Goal: Task Accomplishment & Management: Use online tool/utility

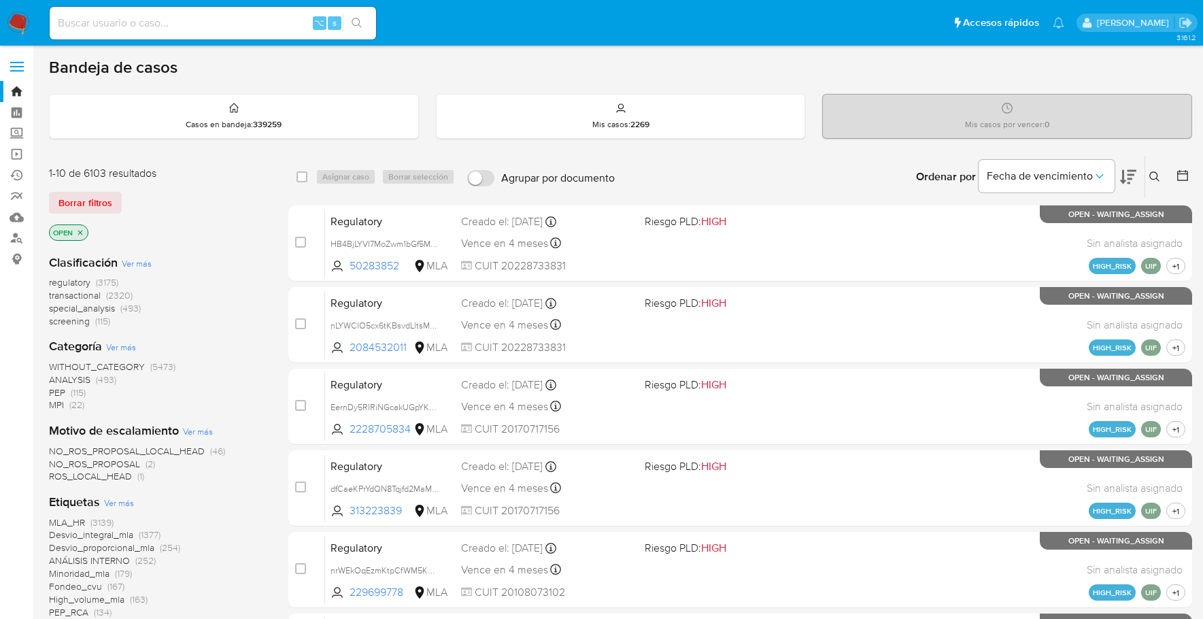
scroll to position [548, 0]
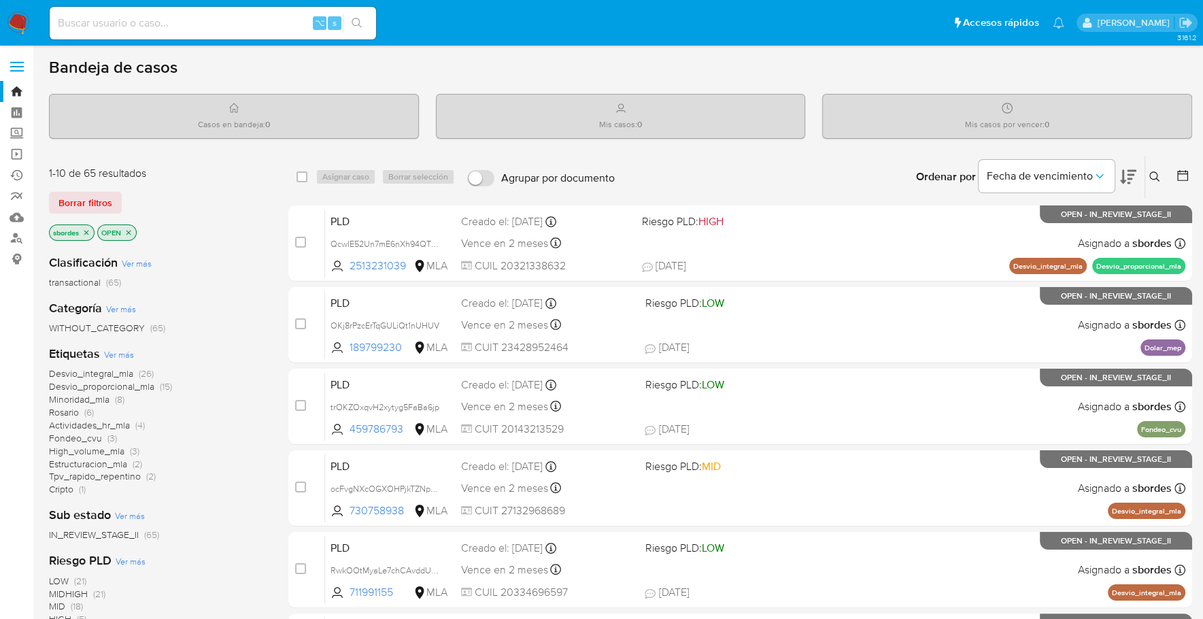
click at [22, 23] on img at bounding box center [18, 23] width 23 height 23
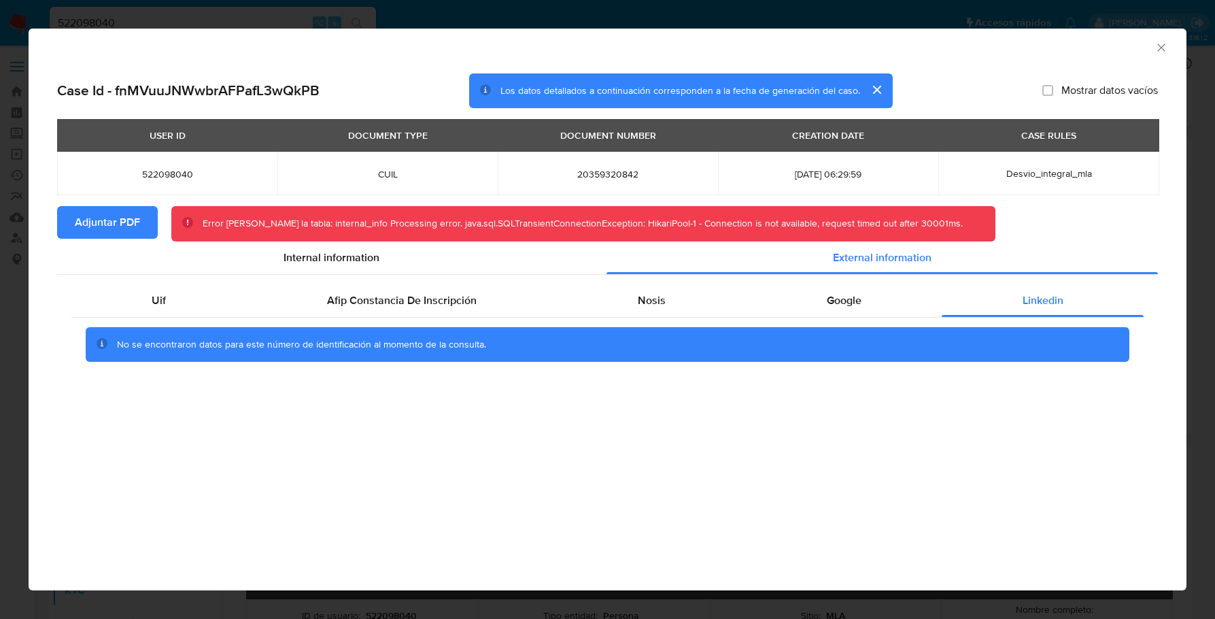
select select "10"
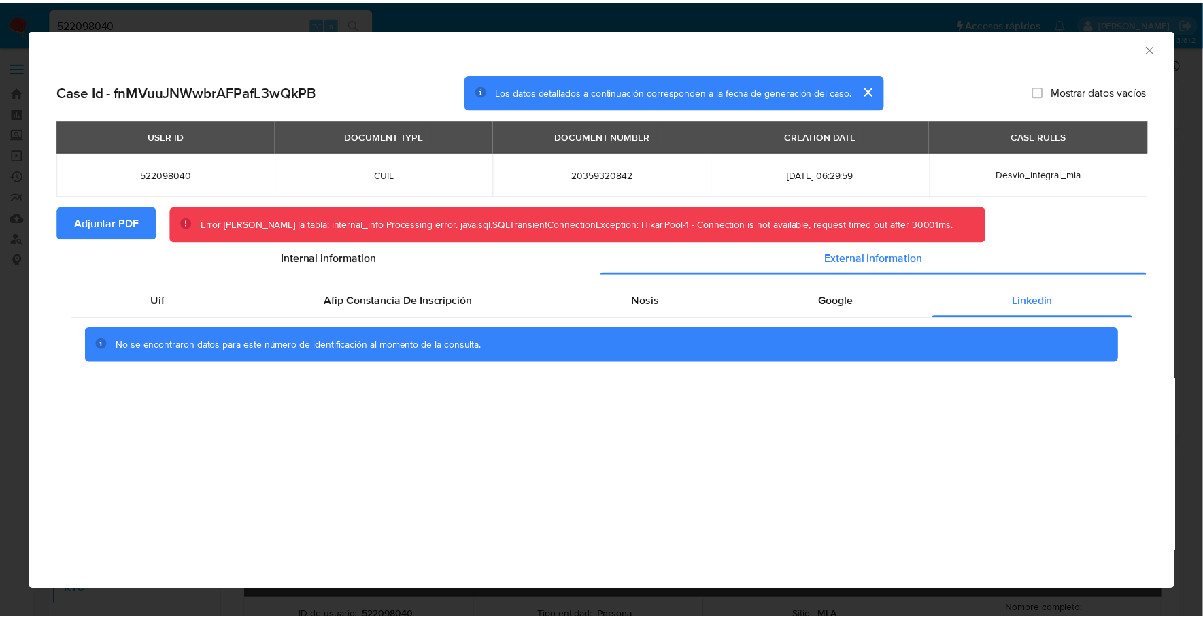
scroll to position [723, 0]
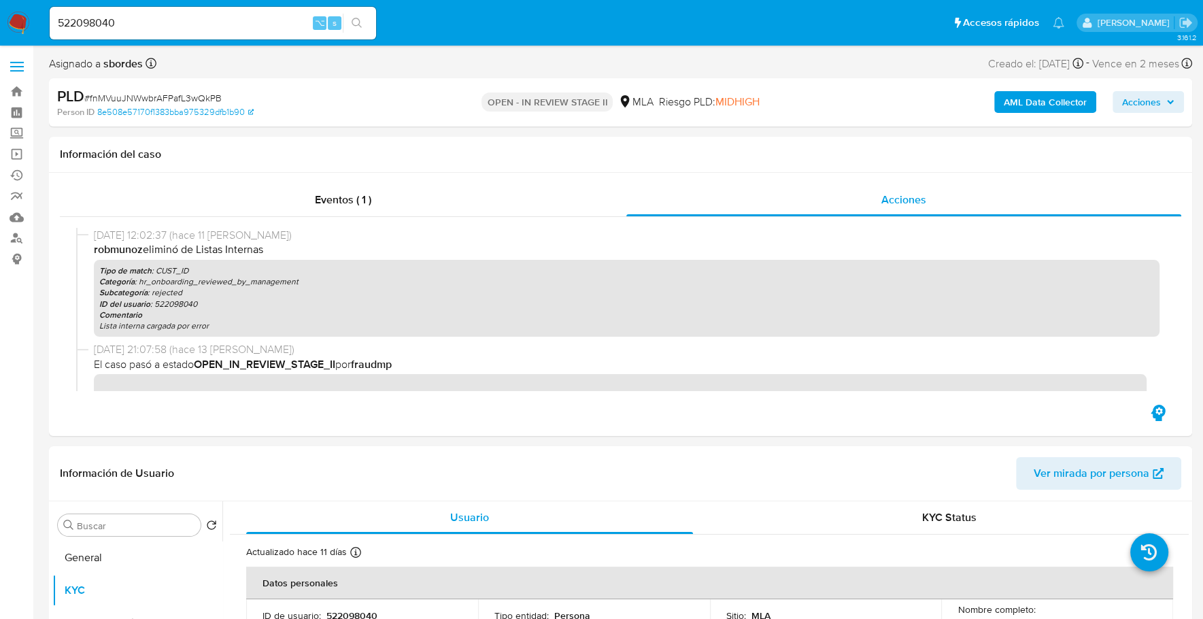
click at [1029, 88] on div "AML Data Collector Acciones" at bounding box center [998, 102] width 372 height 32
click at [1032, 101] on b "AML Data Collector" at bounding box center [1044, 102] width 83 height 22
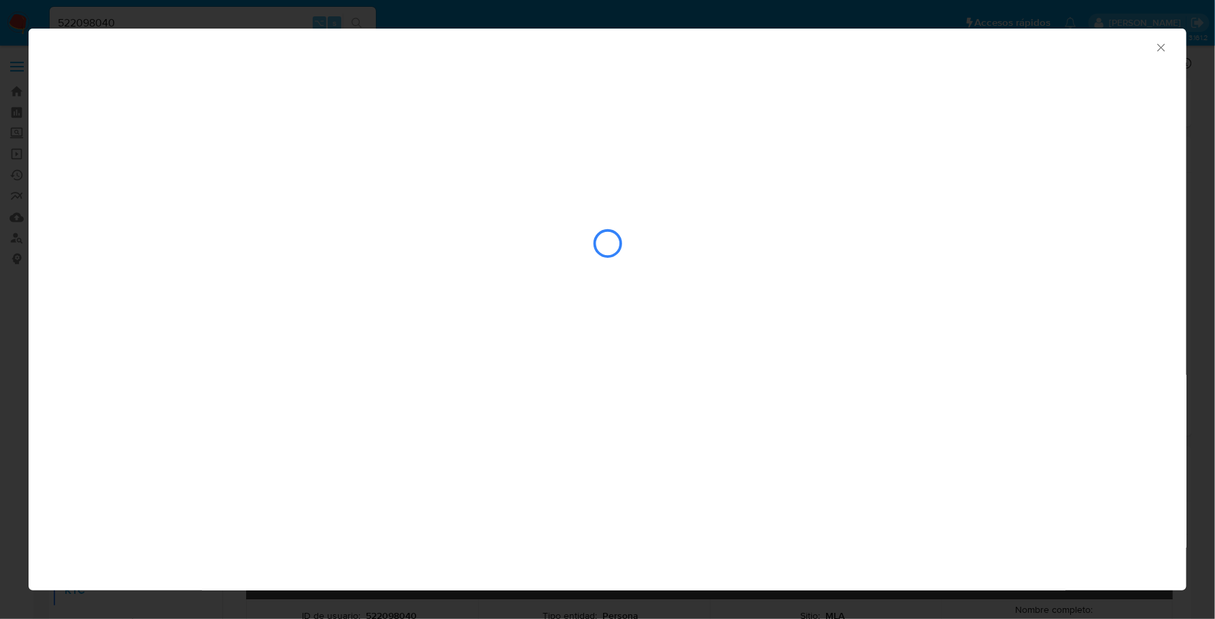
click at [1160, 45] on icon "Cerrar ventana" at bounding box center [1161, 48] width 14 height 14
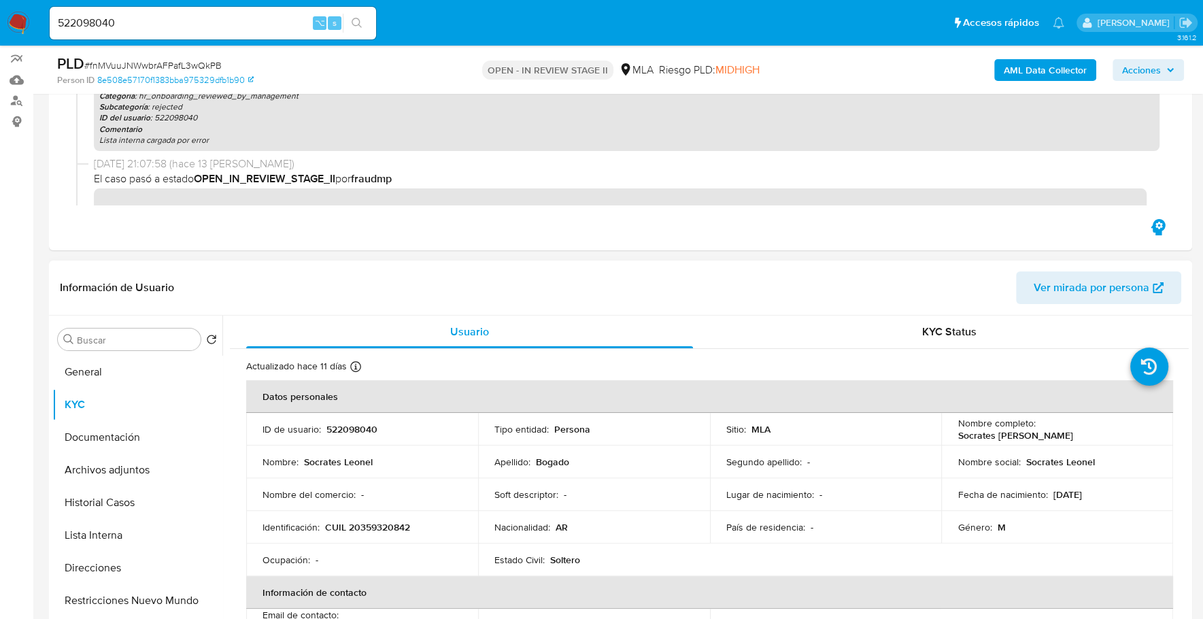
scroll to position [324, 0]
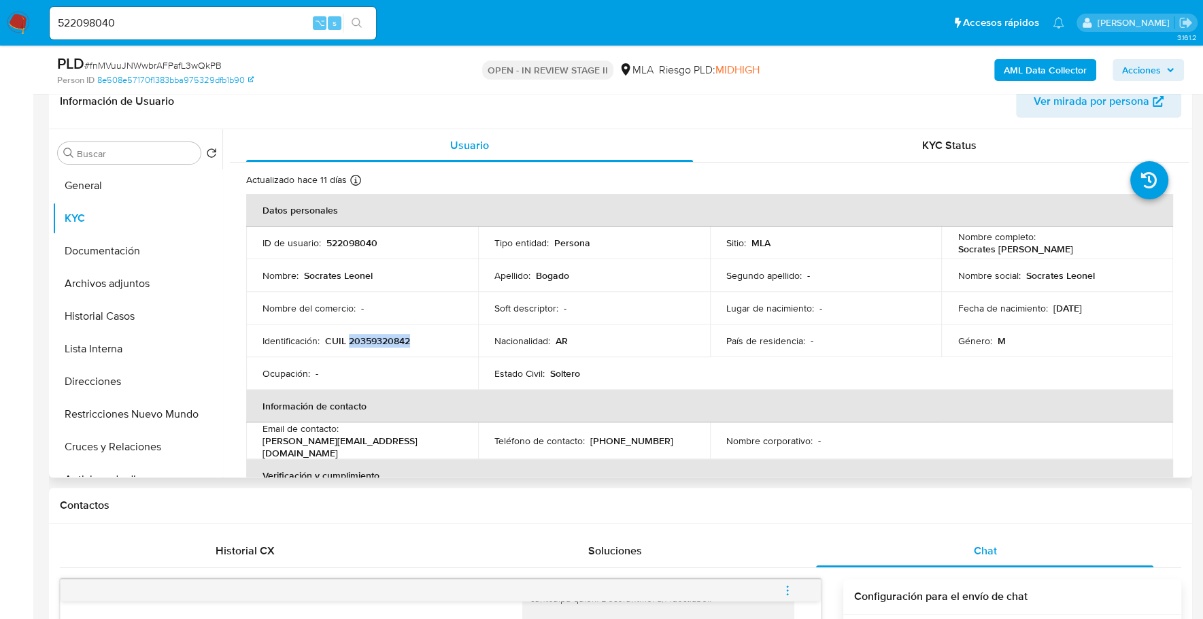
copy p "20359320842"
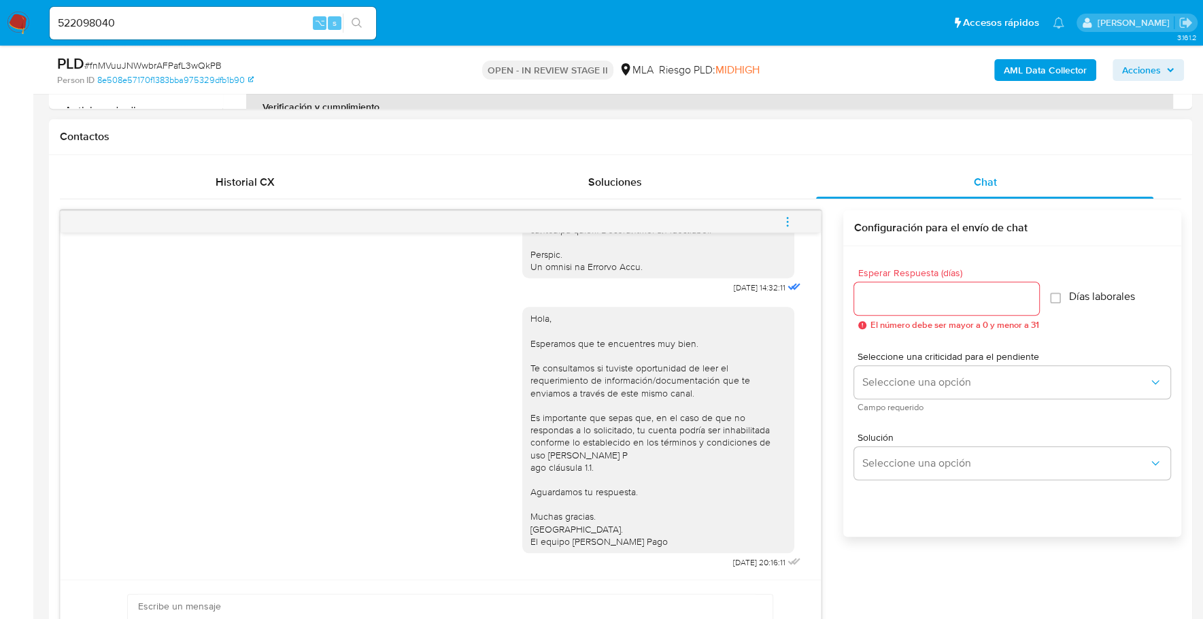
scroll to position [759, 0]
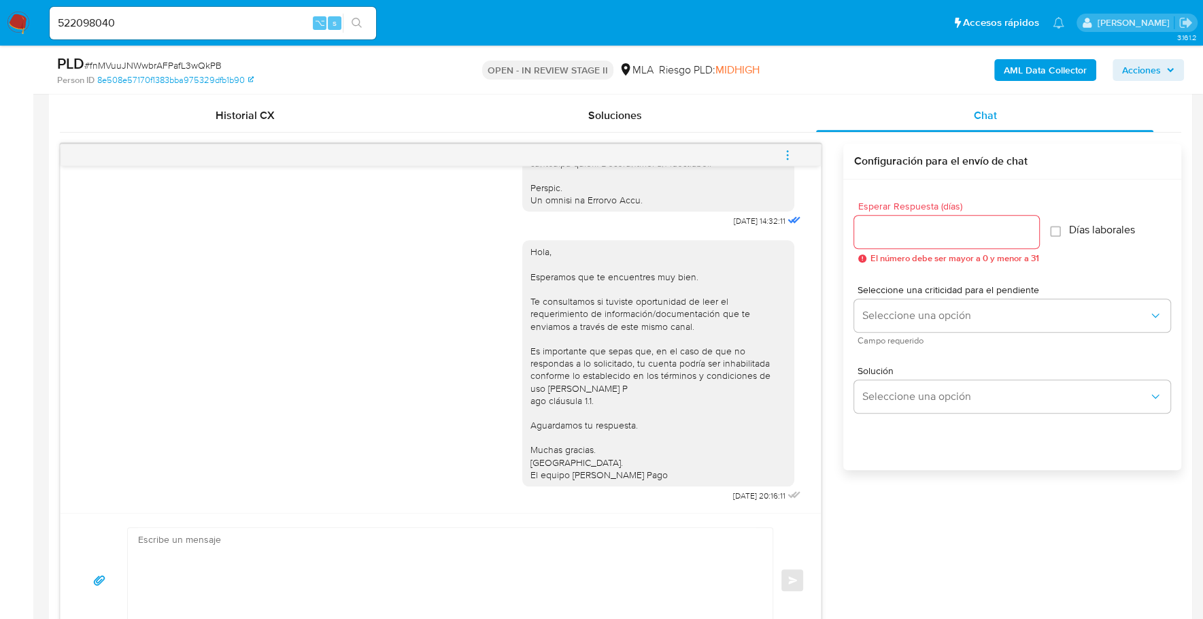
click at [789, 152] on icon "menu-action" at bounding box center [787, 155] width 12 height 12
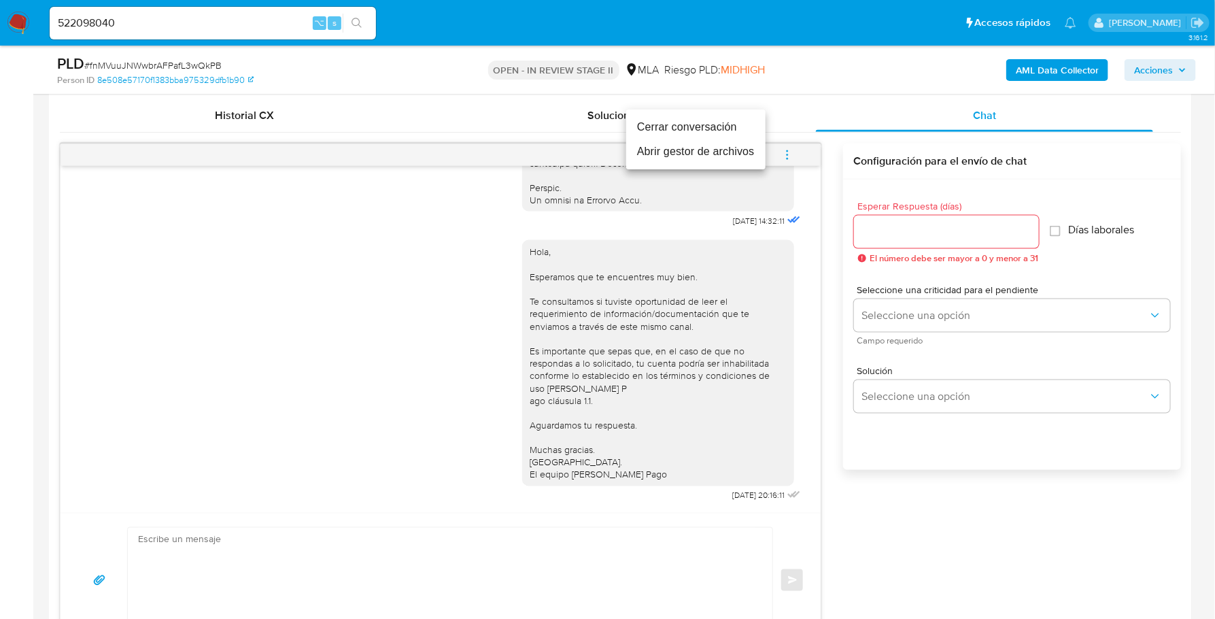
click at [738, 123] on li "Cerrar conversación" at bounding box center [695, 127] width 139 height 24
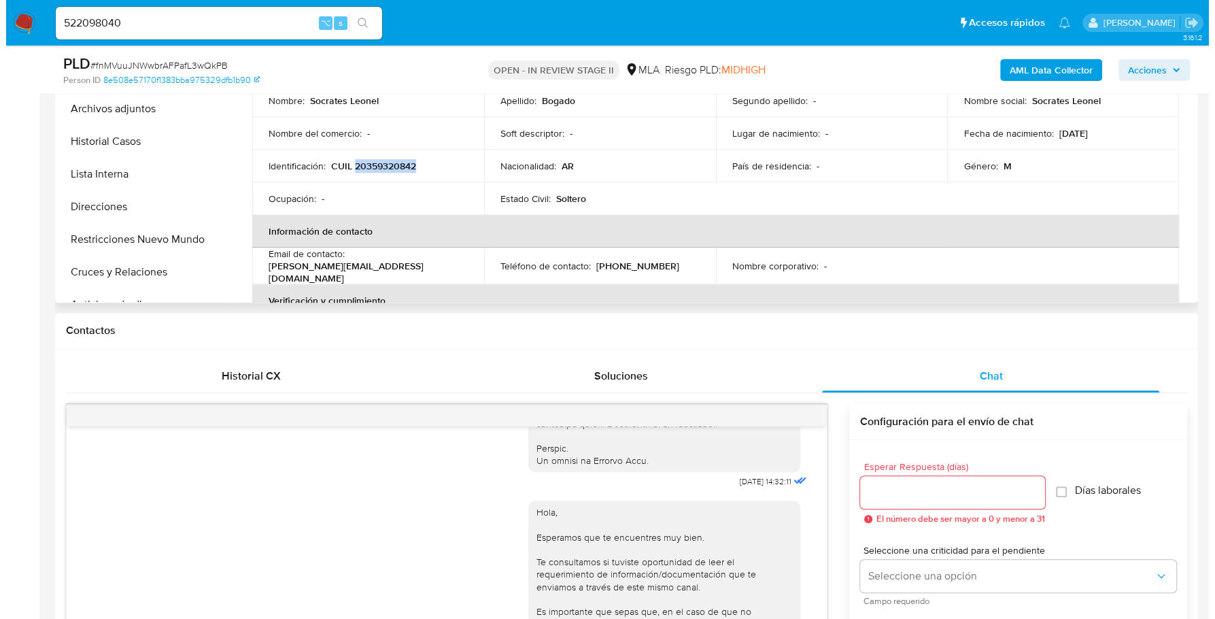
scroll to position [397, 0]
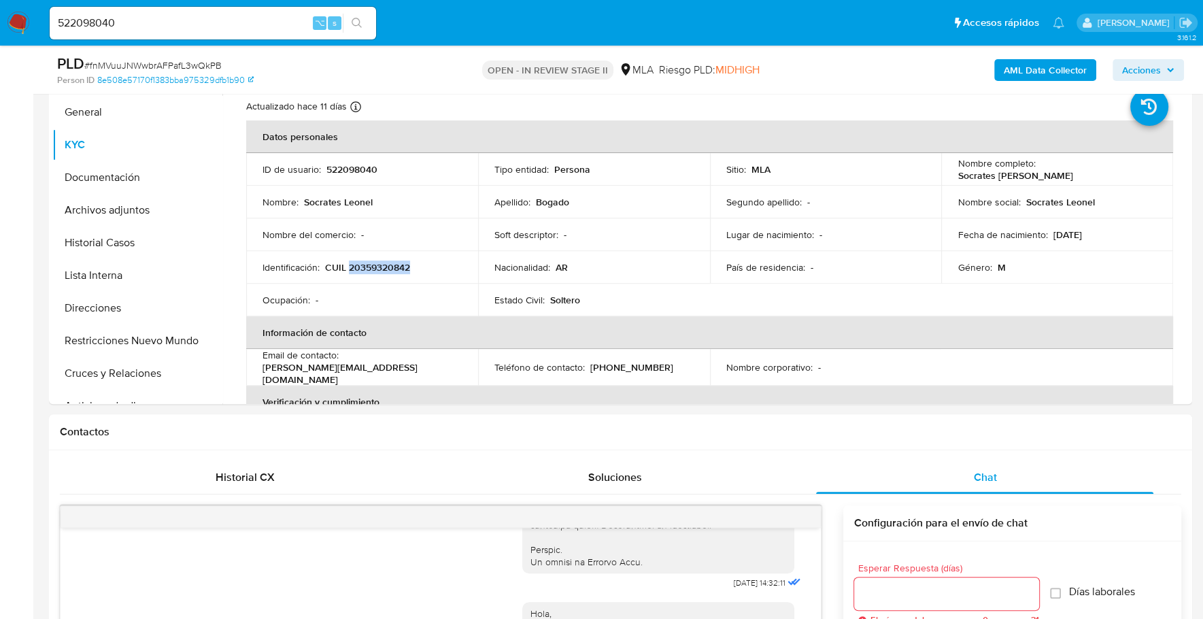
click at [1058, 61] on b "AML Data Collector" at bounding box center [1044, 70] width 83 height 22
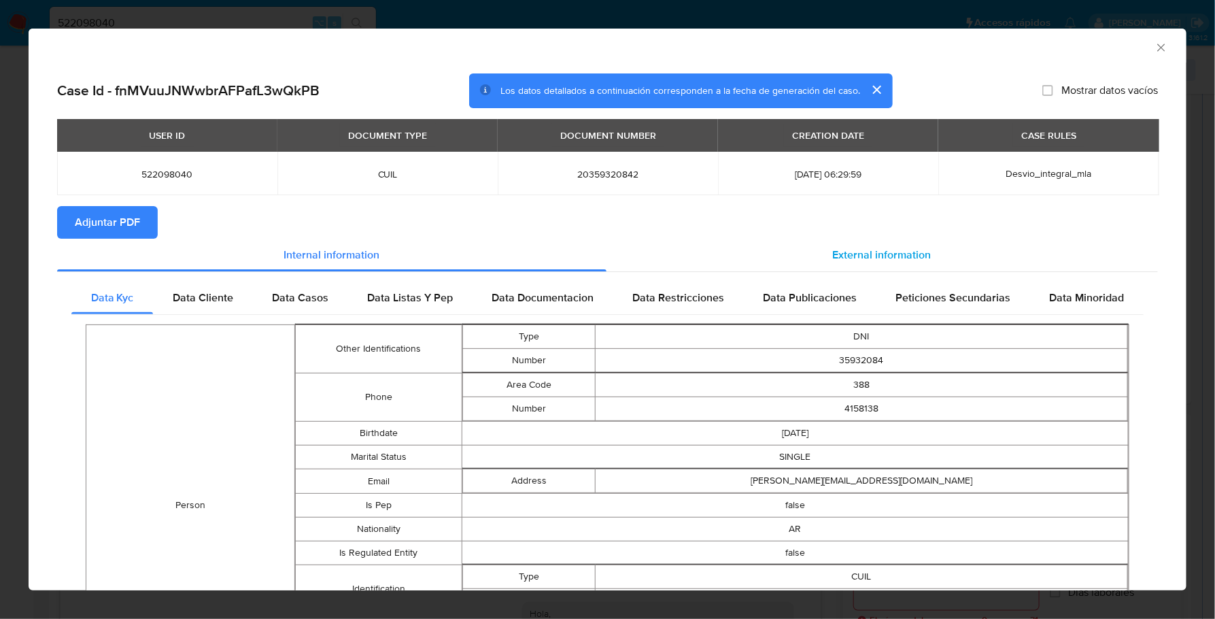
click at [904, 262] on span "External information" at bounding box center [882, 255] width 99 height 16
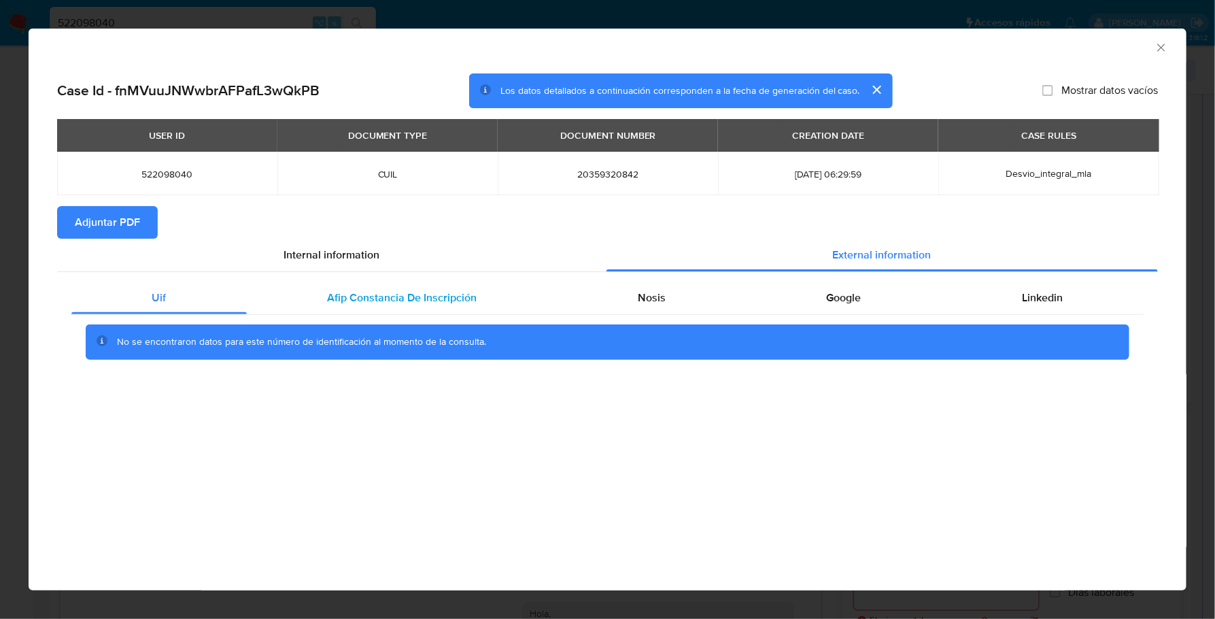
click at [360, 304] on span "Afip Constancia De Inscripción" at bounding box center [402, 298] width 150 height 16
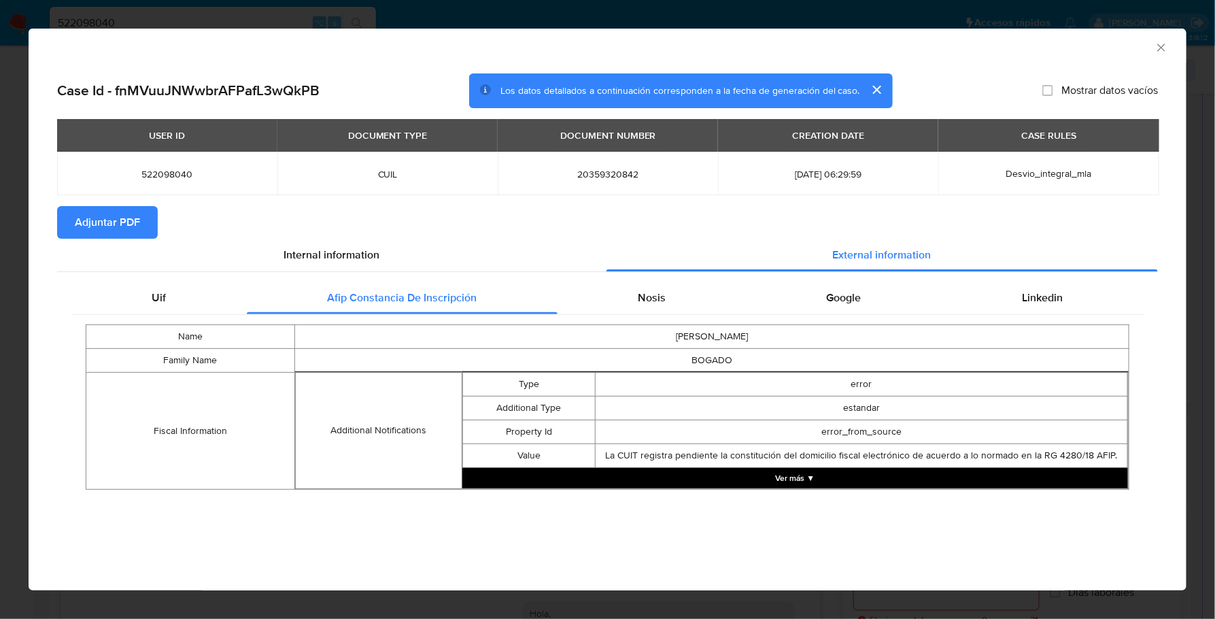
click at [648, 314] on div "Uif Afip Constancia De Inscripción Nosis Google Linkedin Name SOCRATES LEONEL F…" at bounding box center [607, 390] width 1072 height 218
click at [676, 305] on div "Nosis" at bounding box center [651, 297] width 189 height 33
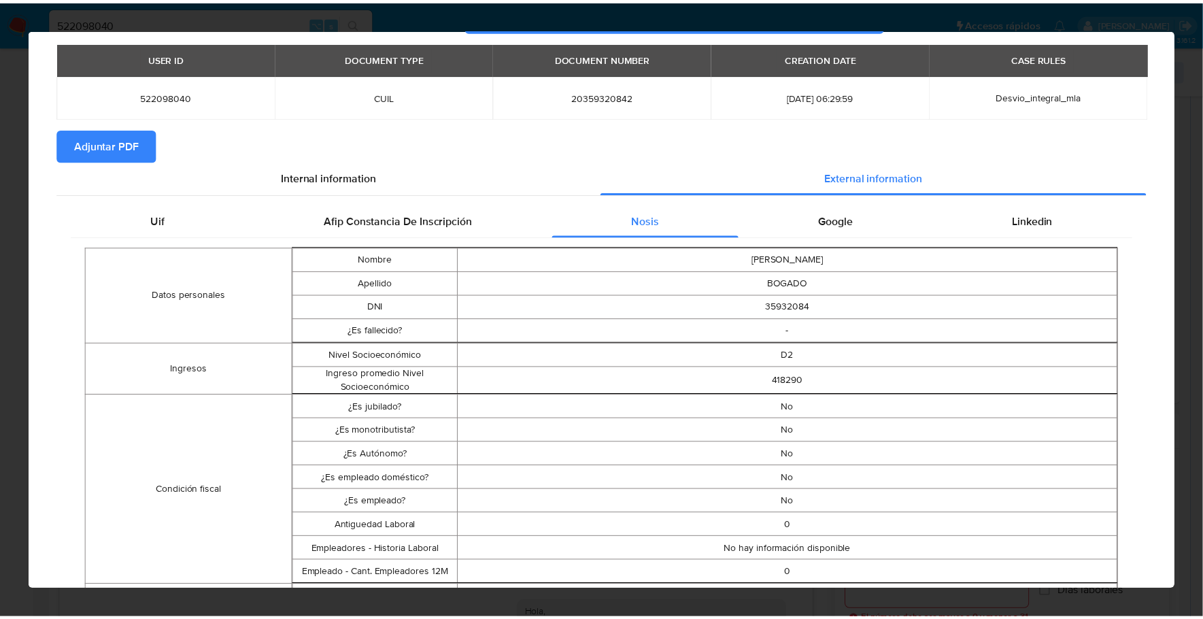
scroll to position [0, 0]
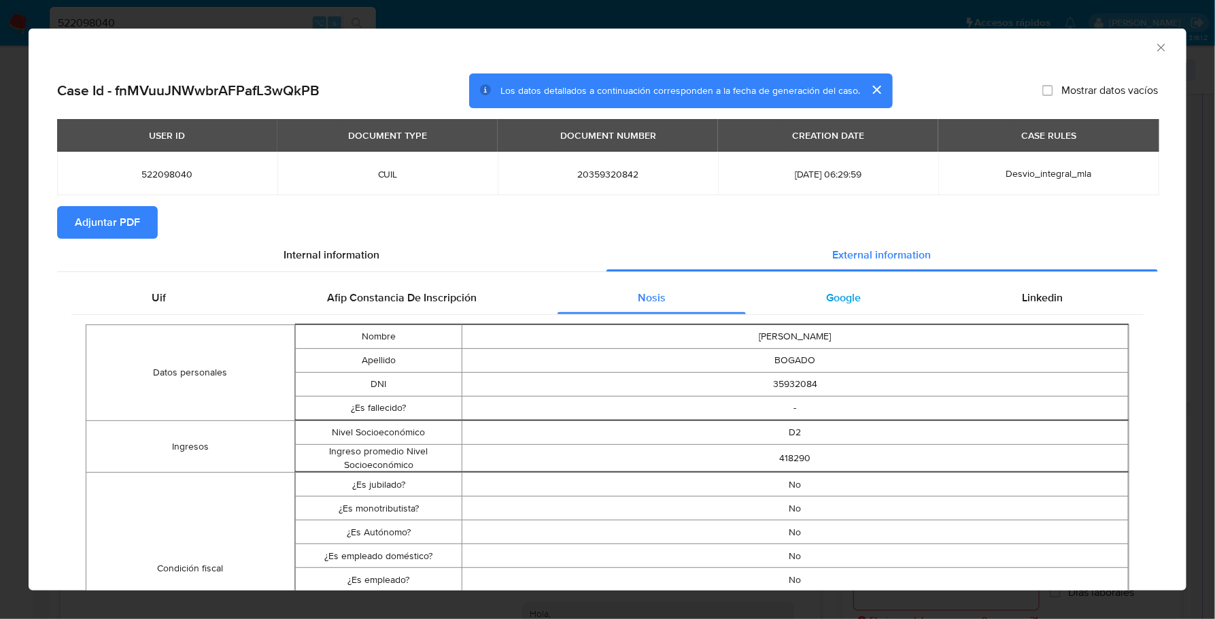
click at [860, 303] on div "Google" at bounding box center [844, 297] width 196 height 33
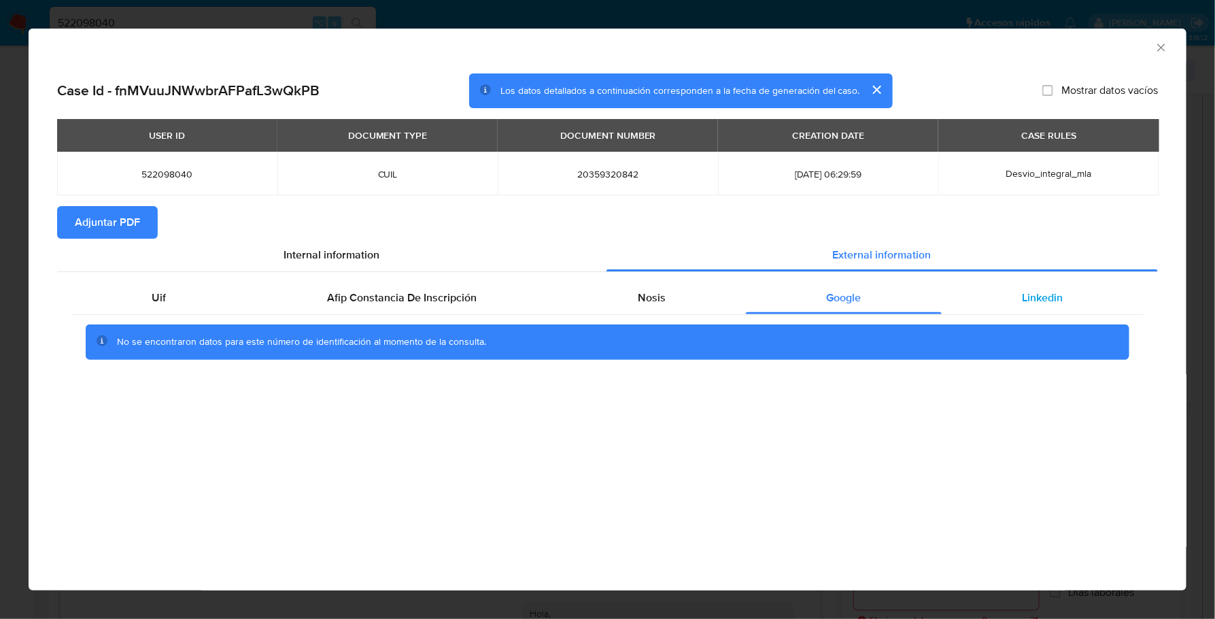
click at [1016, 290] on div "Linkedin" at bounding box center [1043, 297] width 202 height 33
click at [107, 217] on span "Adjuntar PDF" at bounding box center [107, 222] width 65 height 30
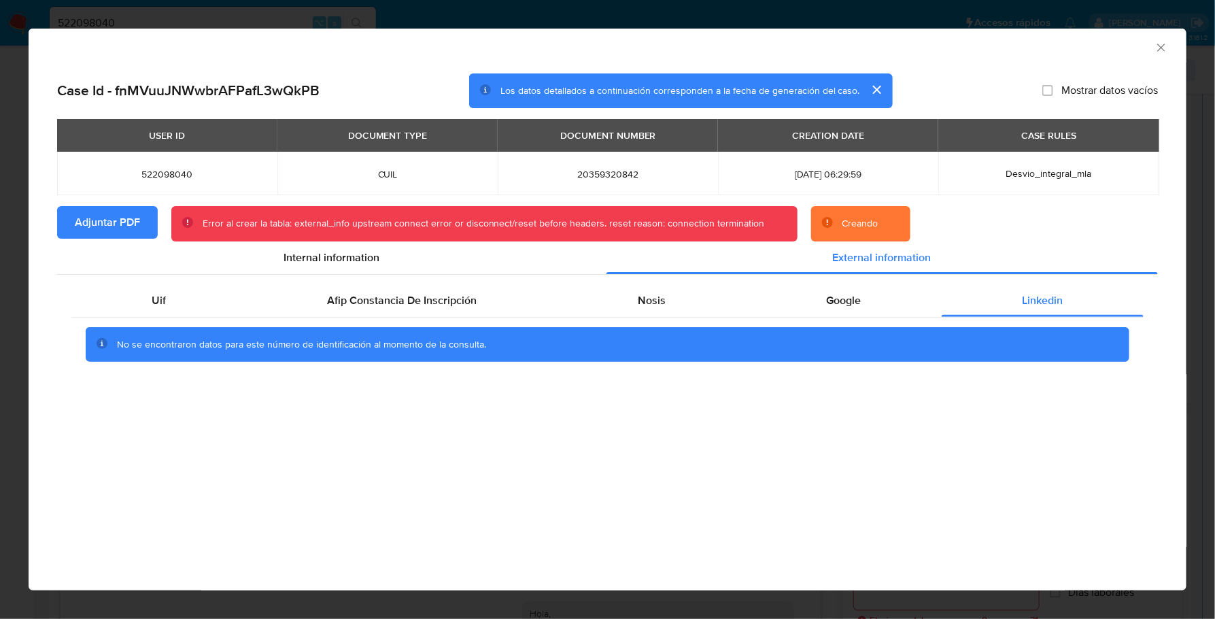
click at [1161, 36] on div "AML Data Collector" at bounding box center [608, 46] width 1158 height 34
click at [1159, 41] on icon "Cerrar ventana" at bounding box center [1161, 48] width 14 height 14
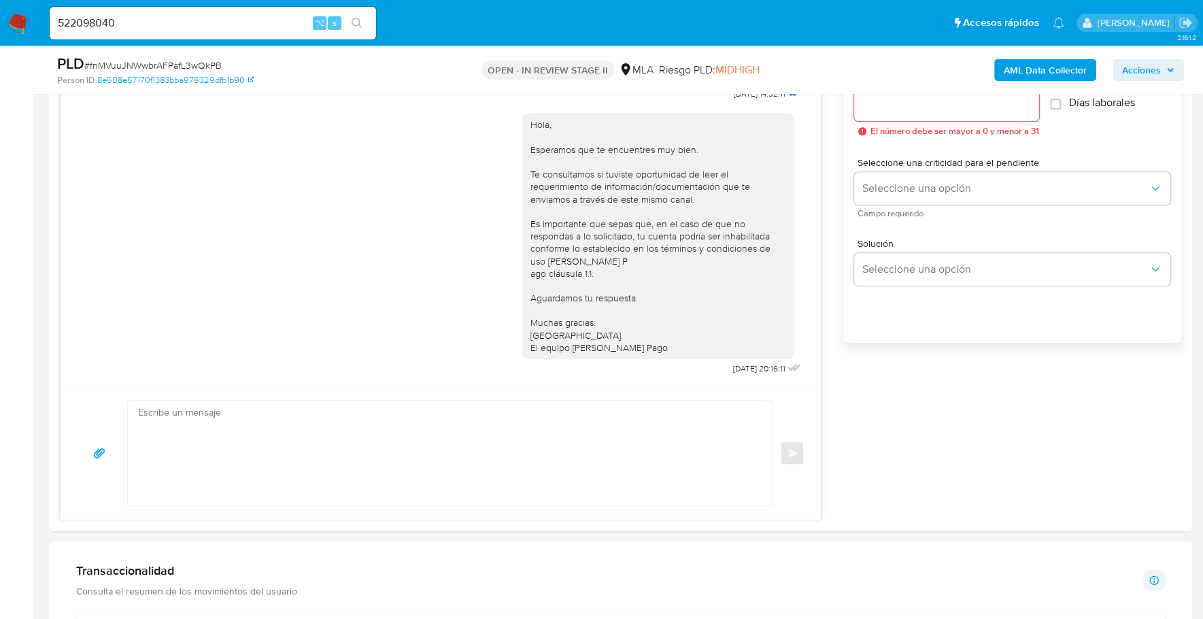
scroll to position [1143, 0]
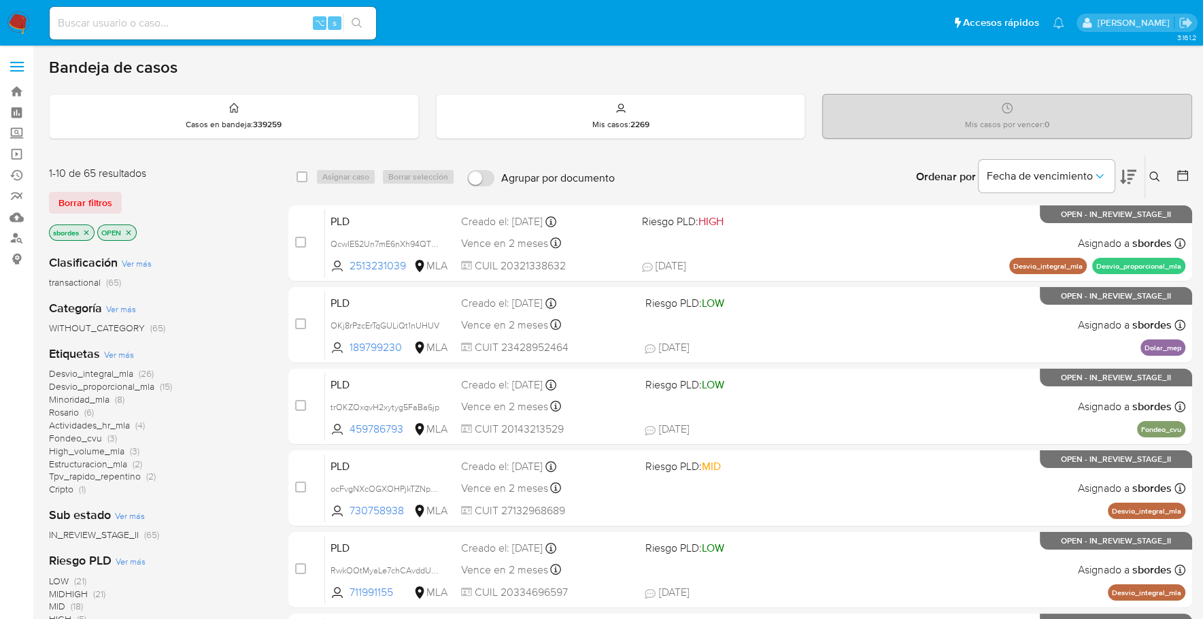
click at [84, 233] on icon "close-filter" at bounding box center [86, 232] width 8 height 8
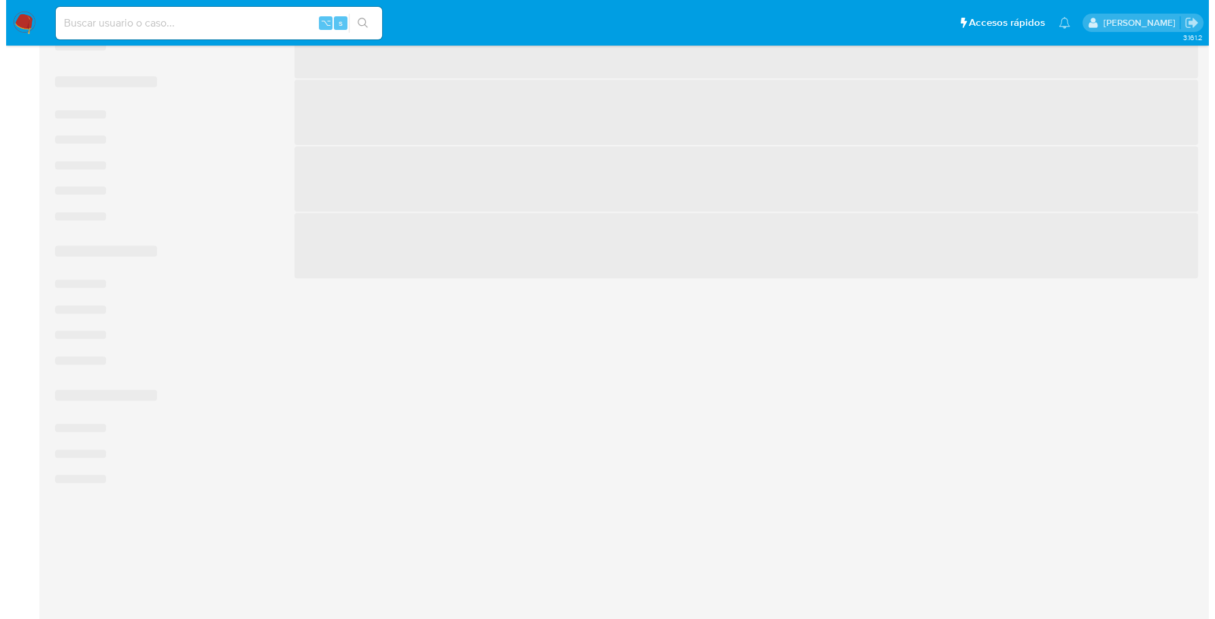
scroll to position [548, 0]
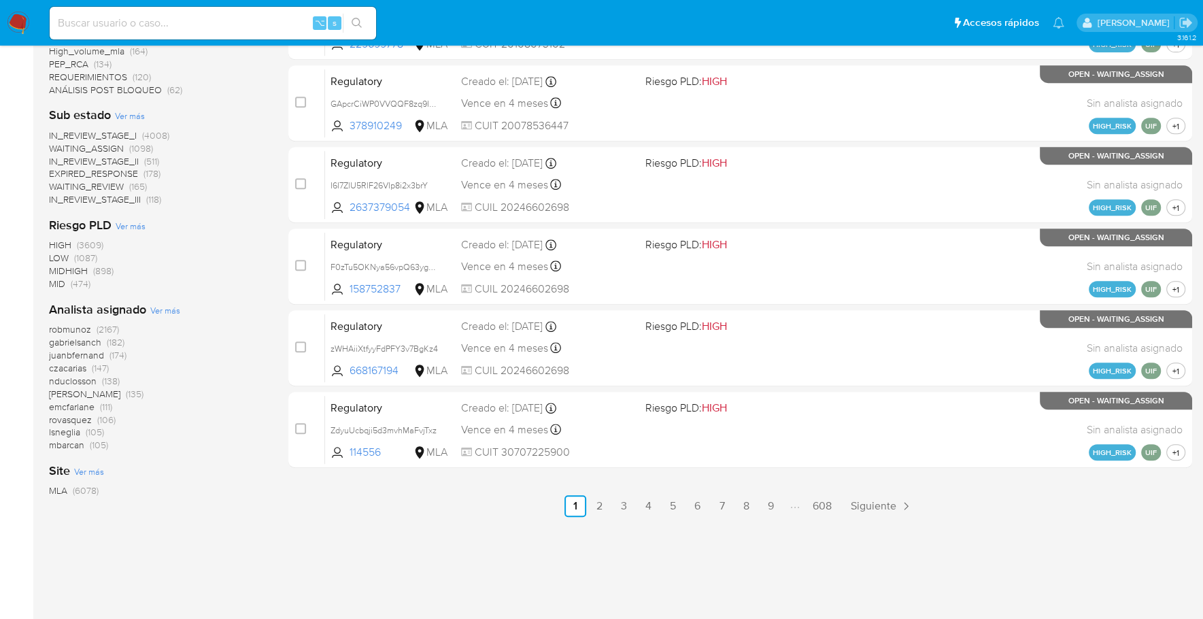
click at [164, 307] on span "Ver más" at bounding box center [165, 310] width 30 height 12
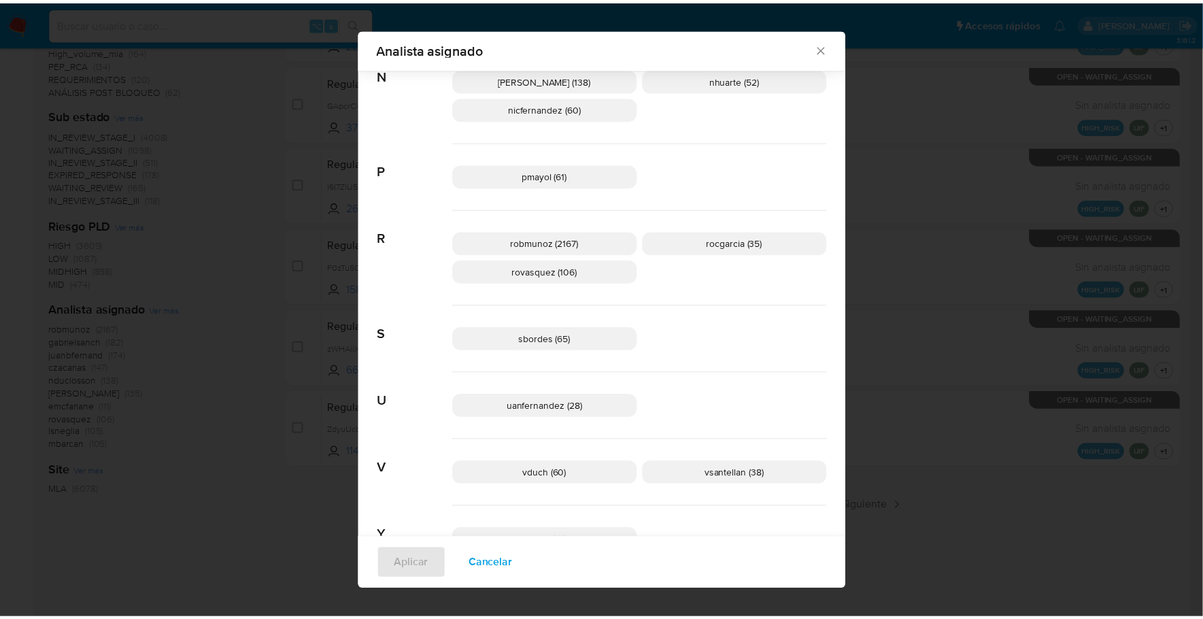
scroll to position [949, 0]
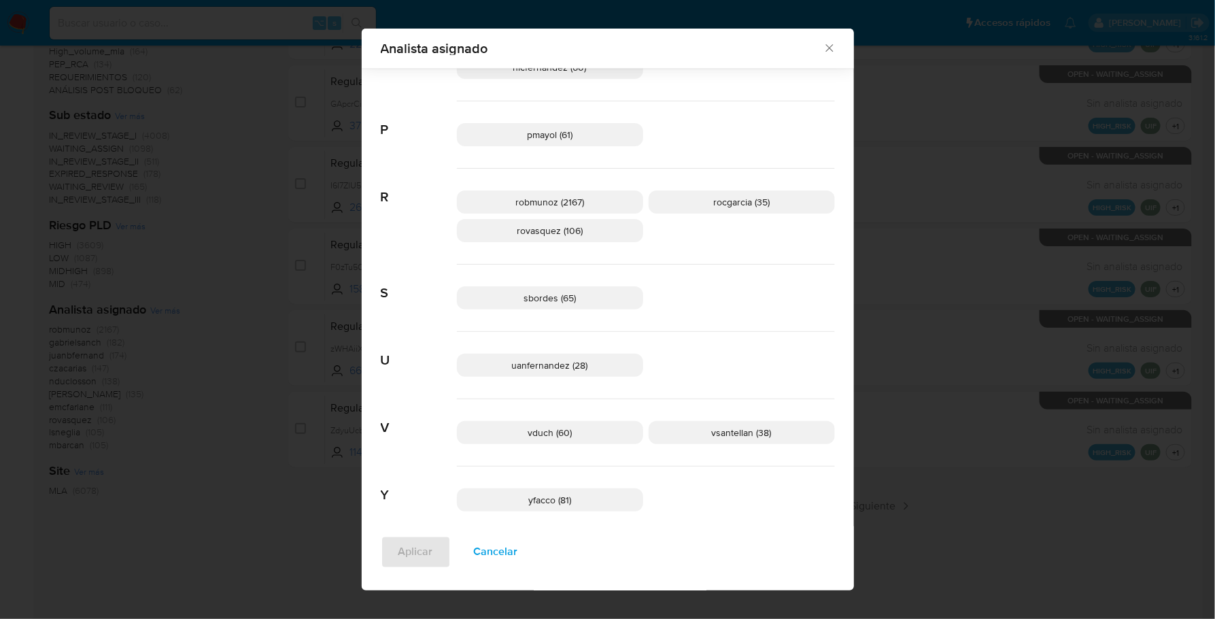
click at [823, 49] on icon "Cerrar" at bounding box center [830, 48] width 14 height 14
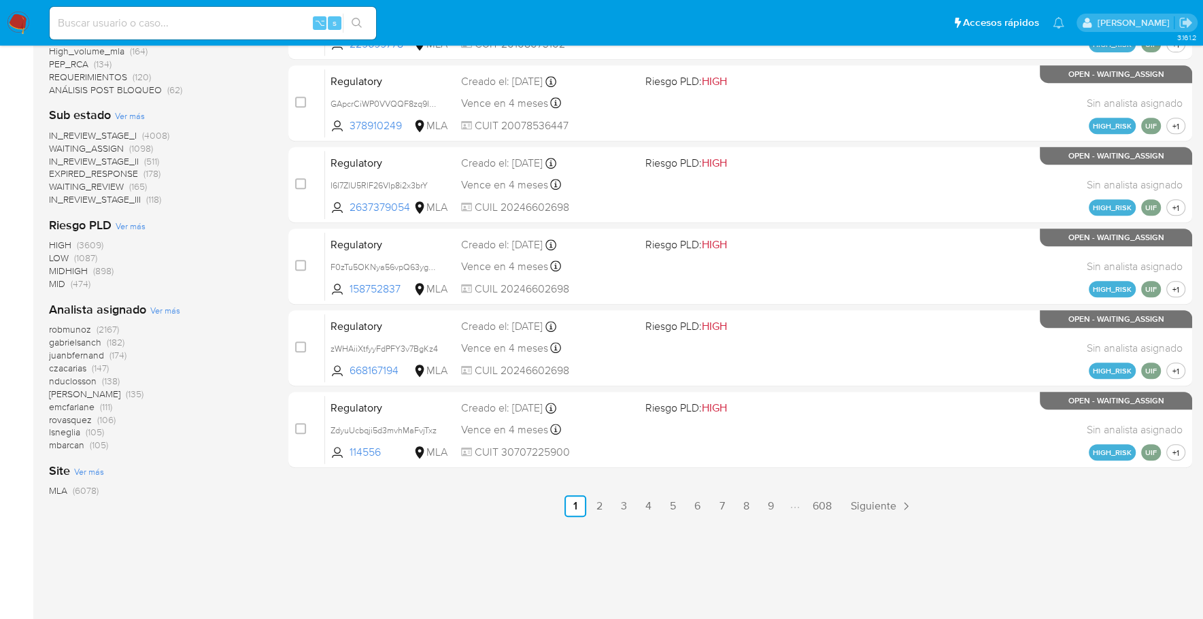
click at [29, 20] on img at bounding box center [18, 23] width 23 height 23
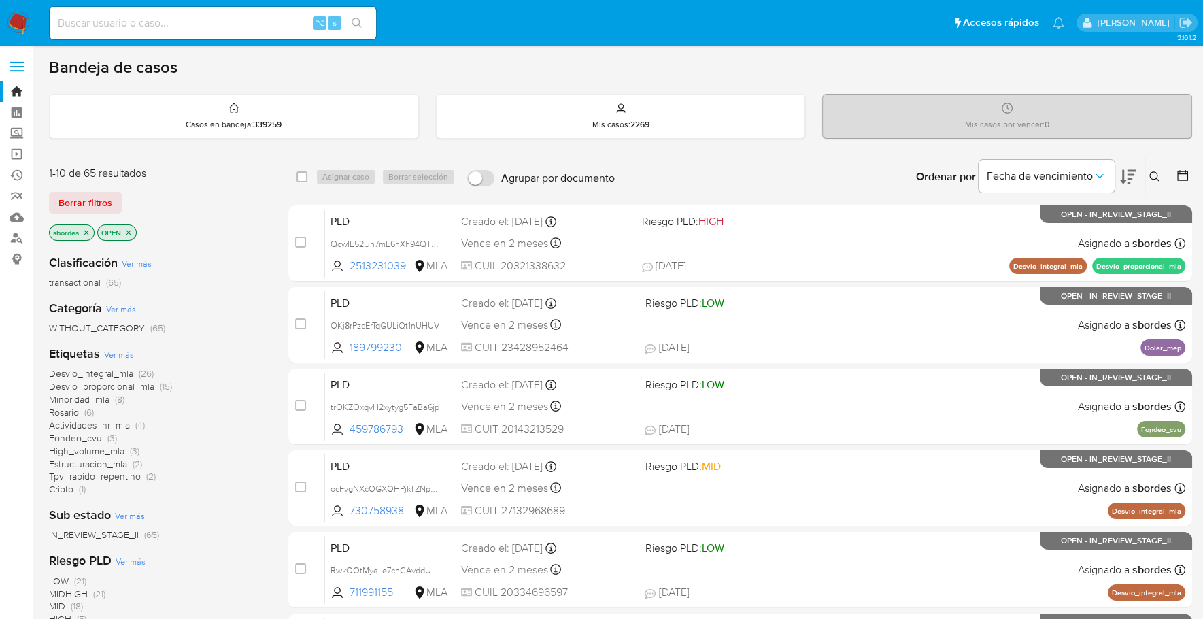
click at [89, 232] on icon "close-filter" at bounding box center [86, 232] width 8 height 8
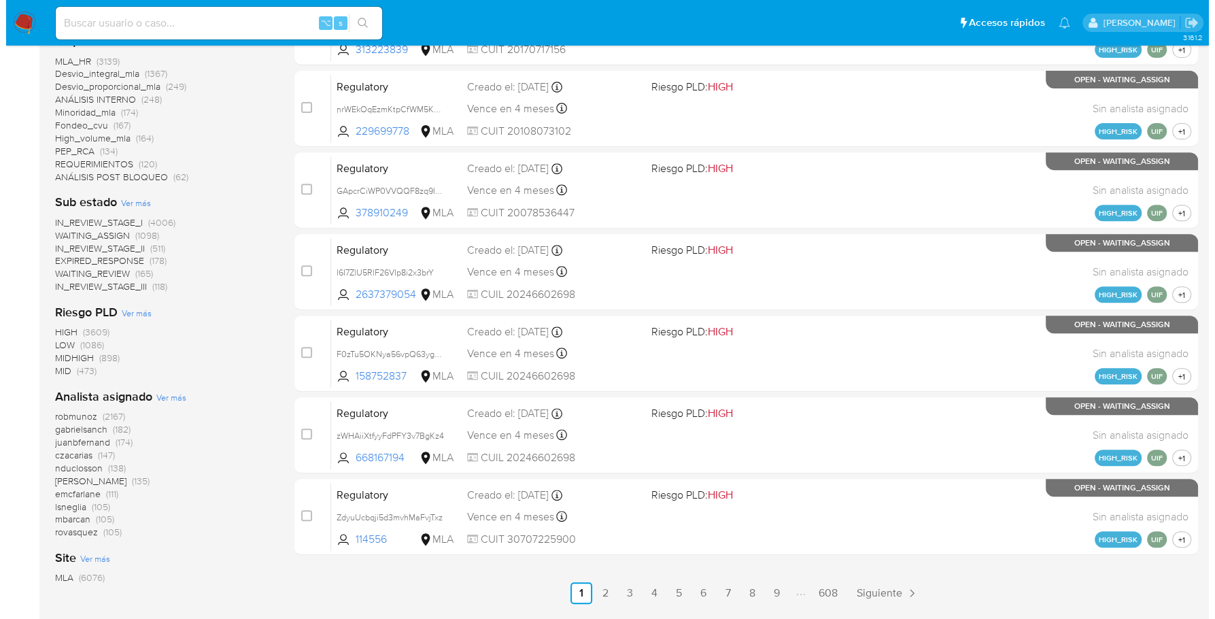
scroll to position [548, 0]
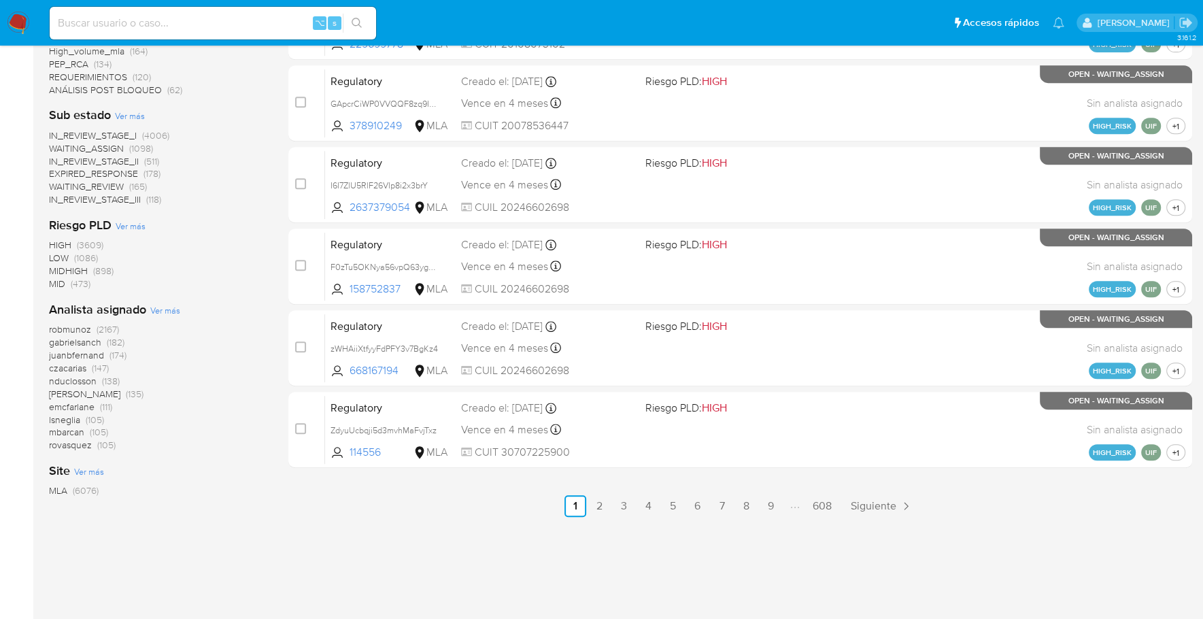
click at [152, 309] on span "Ver más" at bounding box center [165, 310] width 30 height 12
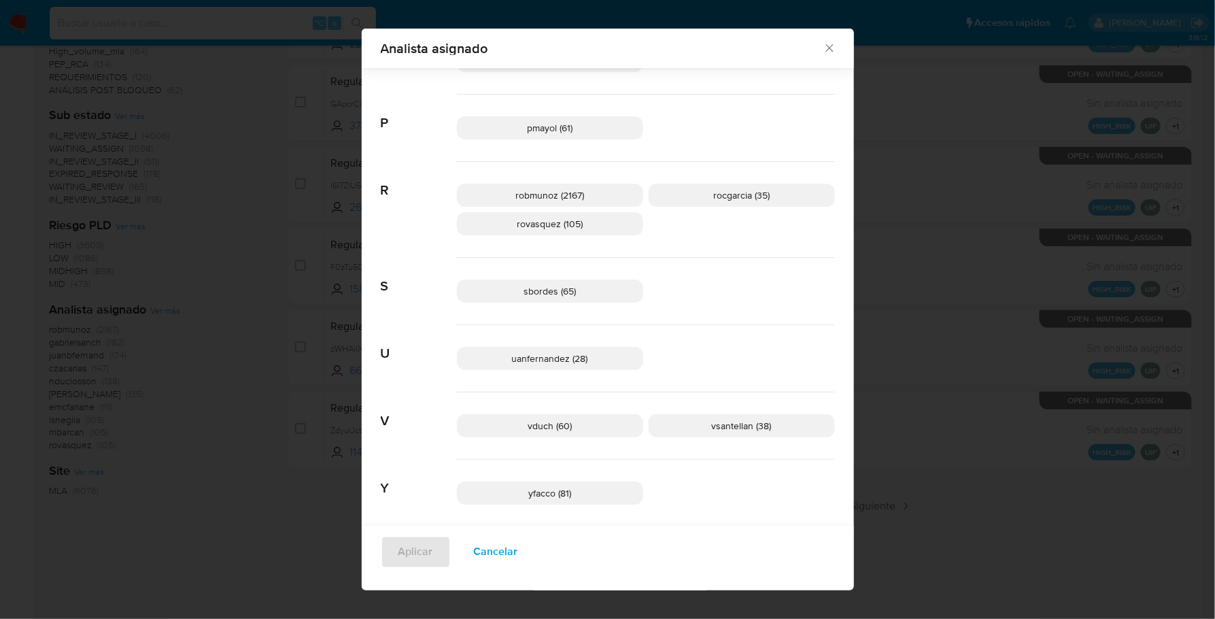
scroll to position [961, 0]
click at [825, 48] on icon "Cerrar" at bounding box center [828, 48] width 7 height 7
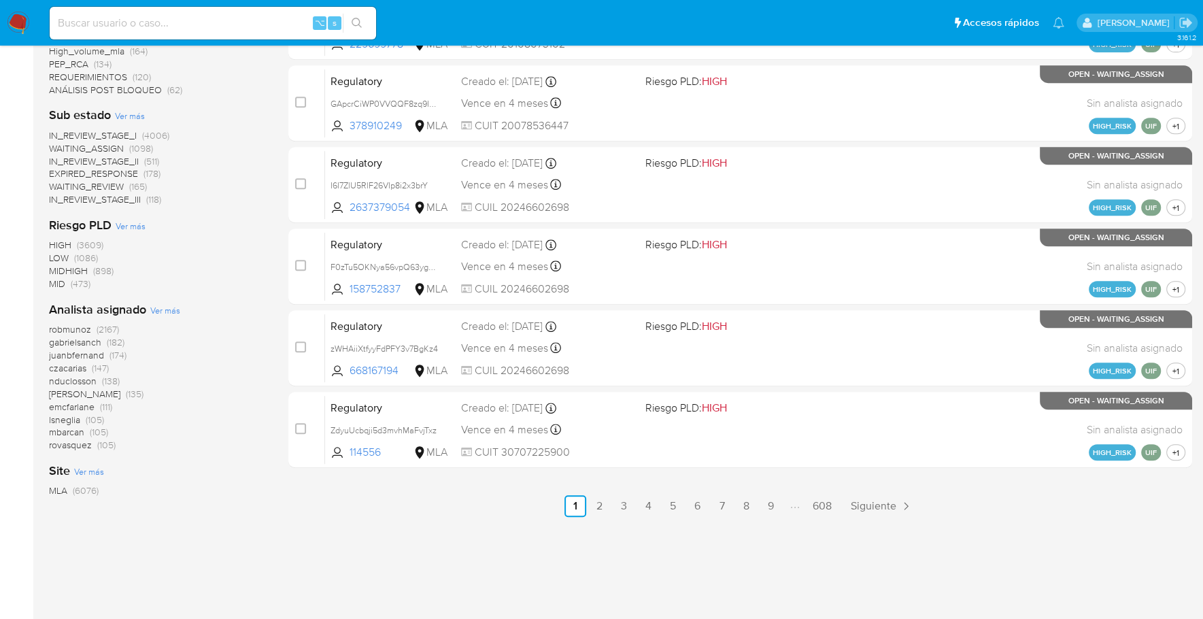
click at [168, 301] on div "Analista asignado Ver más robmunoz (2167) gabrielsanch (182) juanbfernand (174)…" at bounding box center [158, 376] width 218 height 150
click at [172, 314] on span "Ver más" at bounding box center [165, 310] width 30 height 12
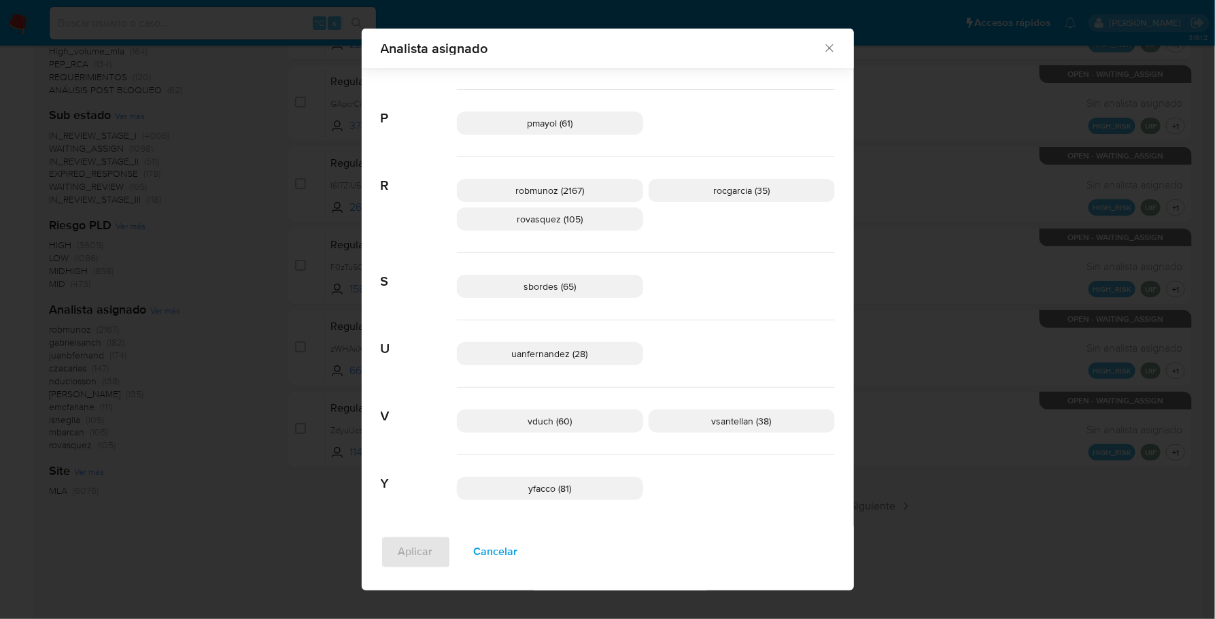
click at [826, 50] on icon "Cerrar" at bounding box center [828, 48] width 7 height 7
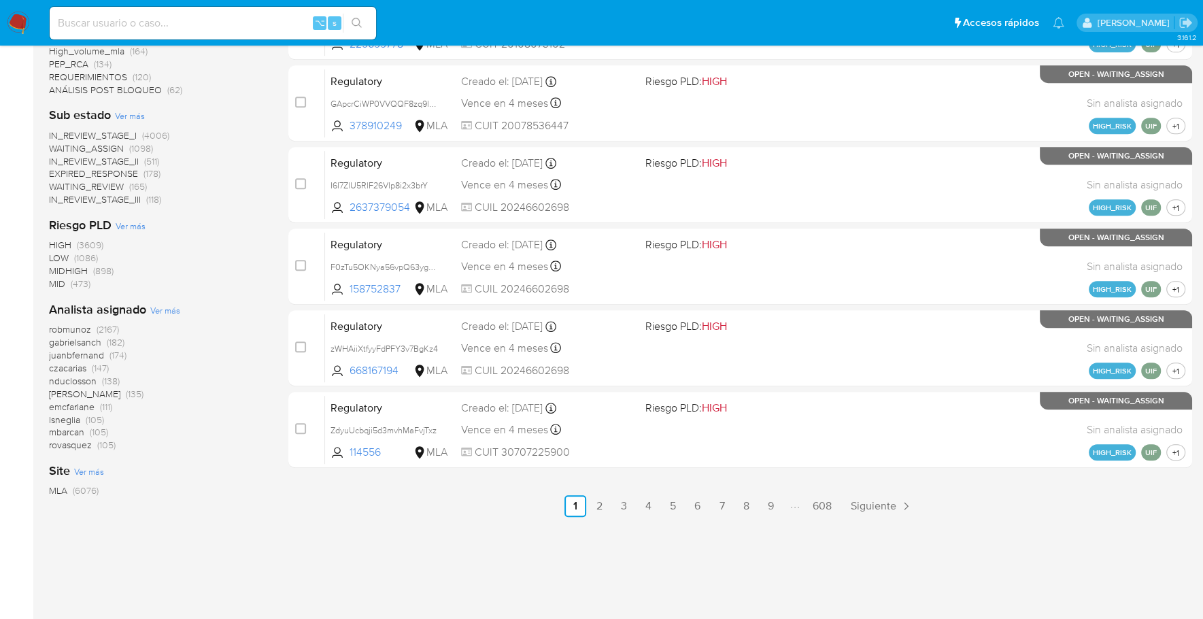
click at [30, 21] on nav "Pausado Ver notificaciones ⌥ s Accesos rápidos Presiona las siguientes teclas p…" at bounding box center [601, 23] width 1203 height 46
click at [27, 21] on img at bounding box center [18, 23] width 23 height 23
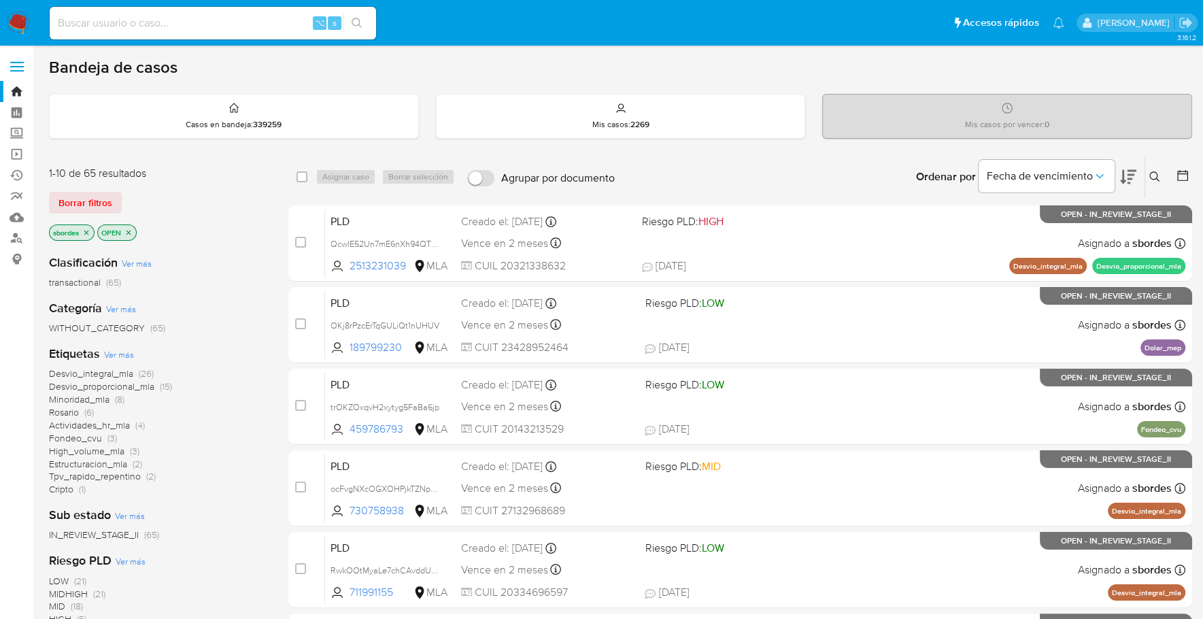
click at [87, 231] on icon "close-filter" at bounding box center [86, 232] width 5 height 5
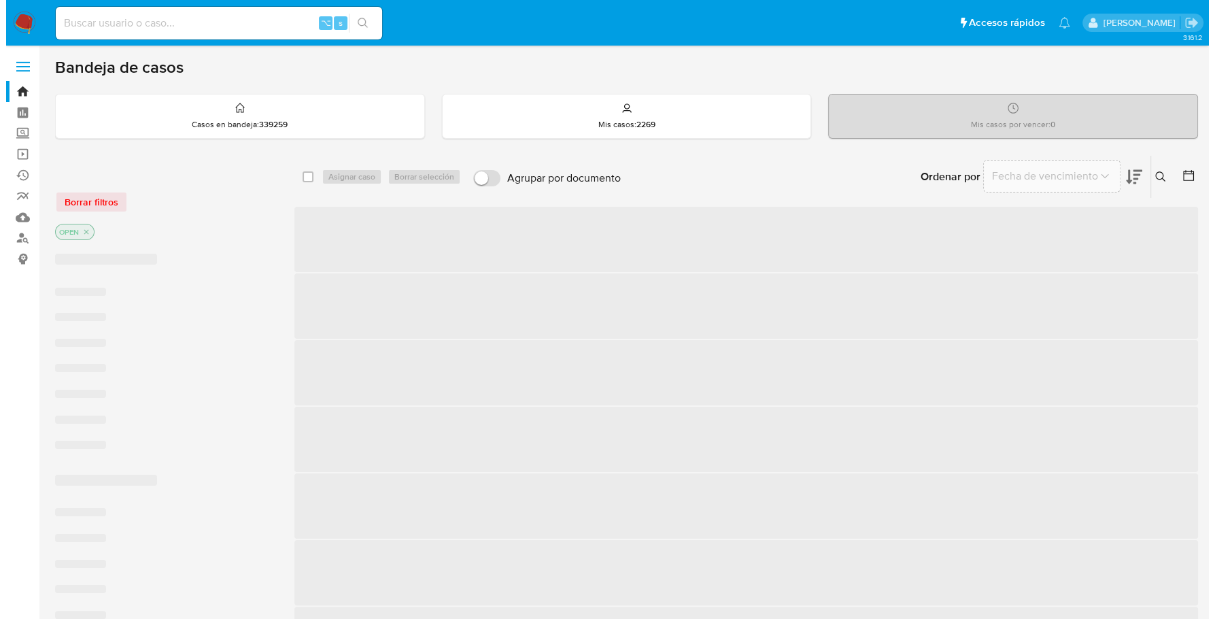
scroll to position [548, 0]
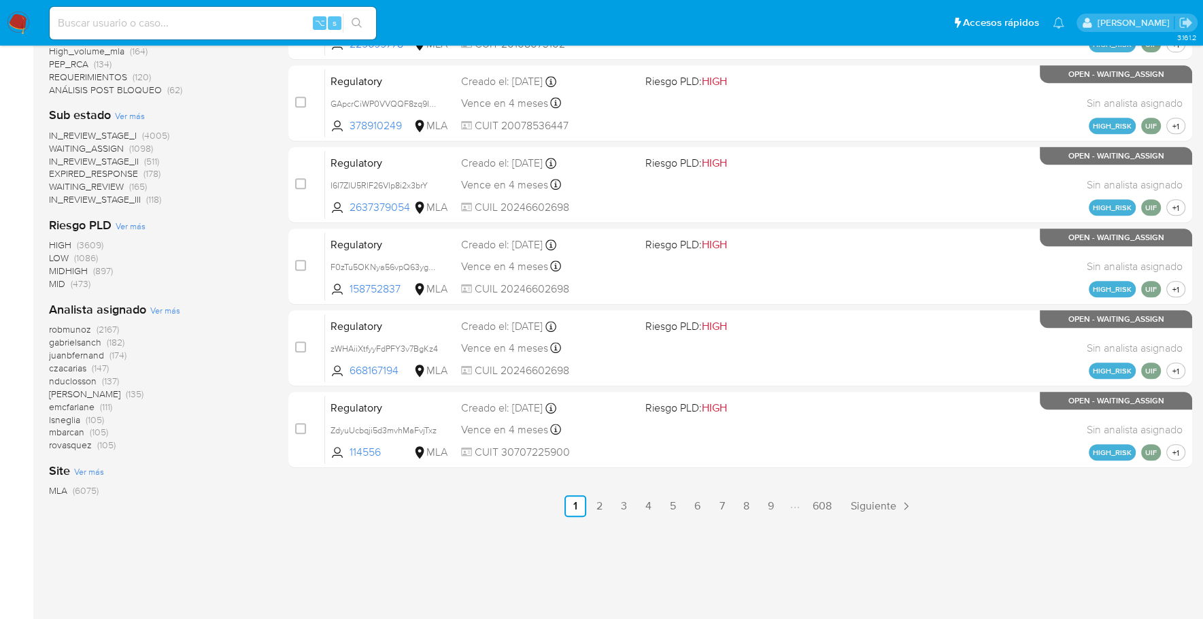
click at [160, 305] on span "Ver más" at bounding box center [165, 310] width 30 height 12
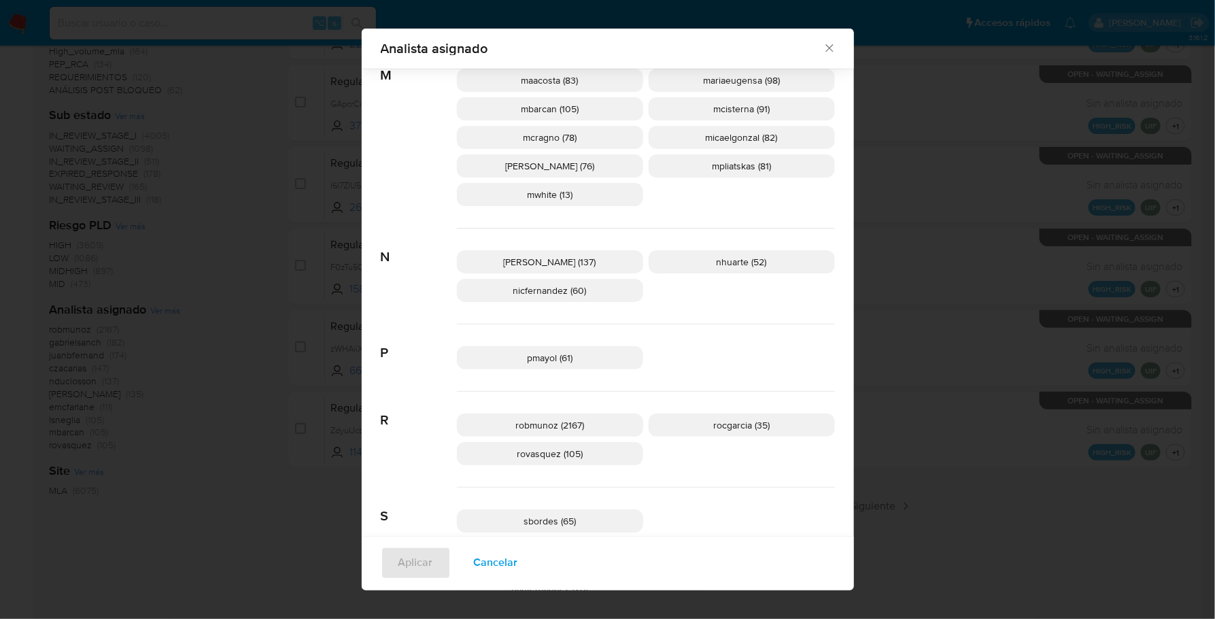
scroll to position [763, 0]
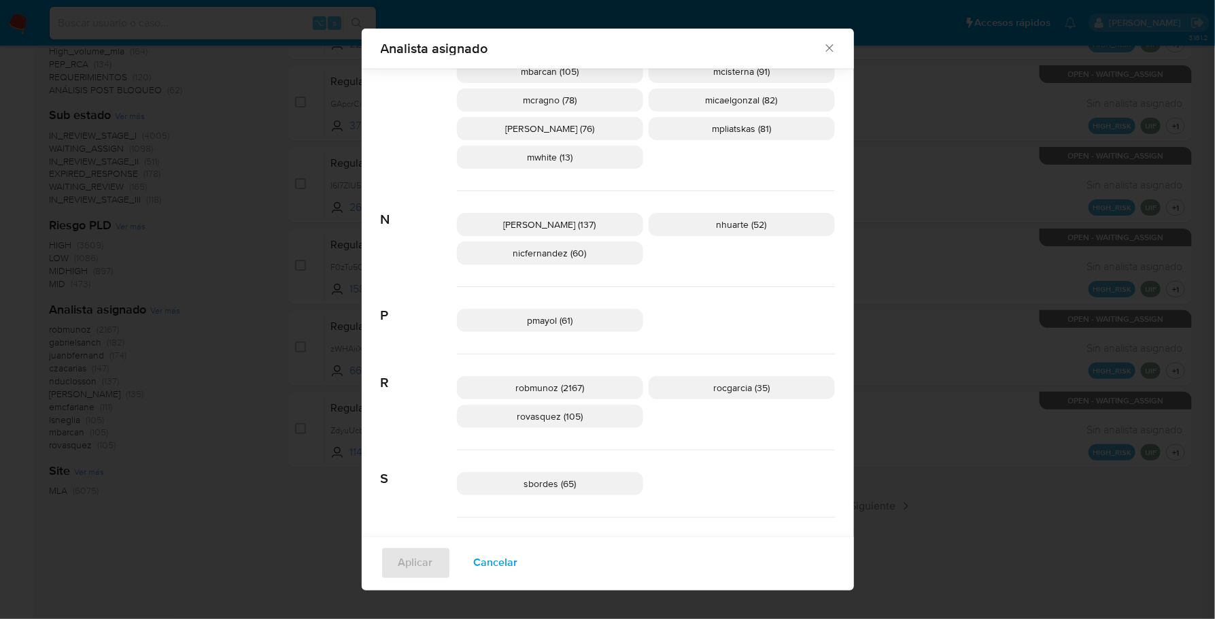
click at [595, 253] on p "nicfernandez (60)" at bounding box center [550, 252] width 186 height 23
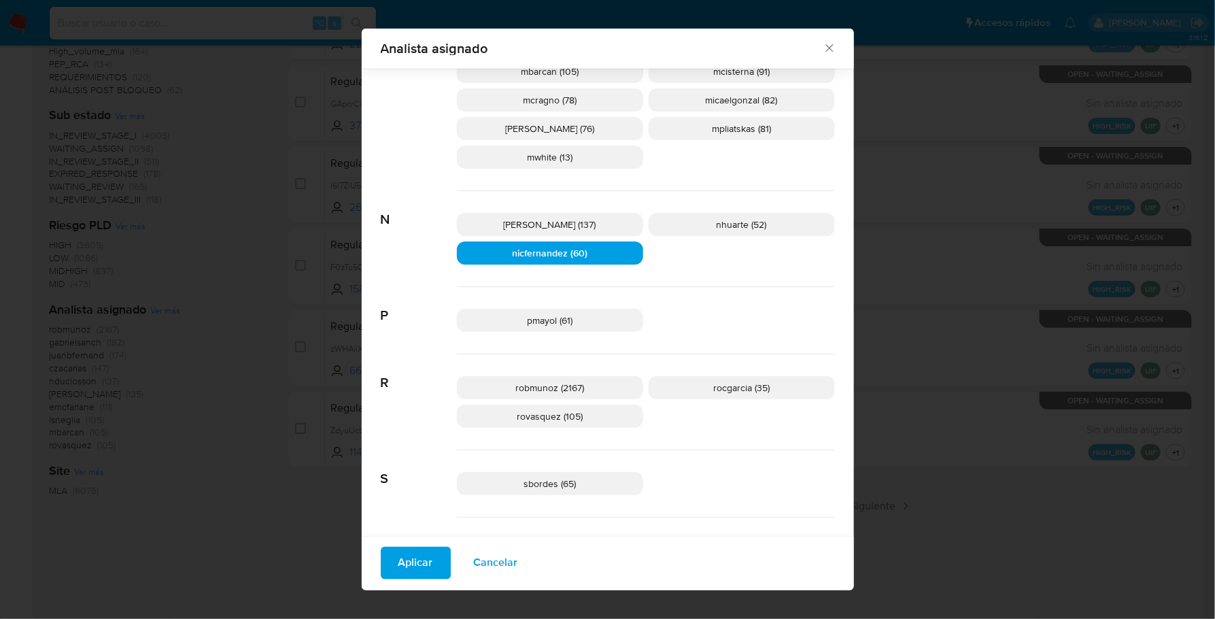
click at [419, 559] on span "Aplicar" at bounding box center [415, 563] width 35 height 30
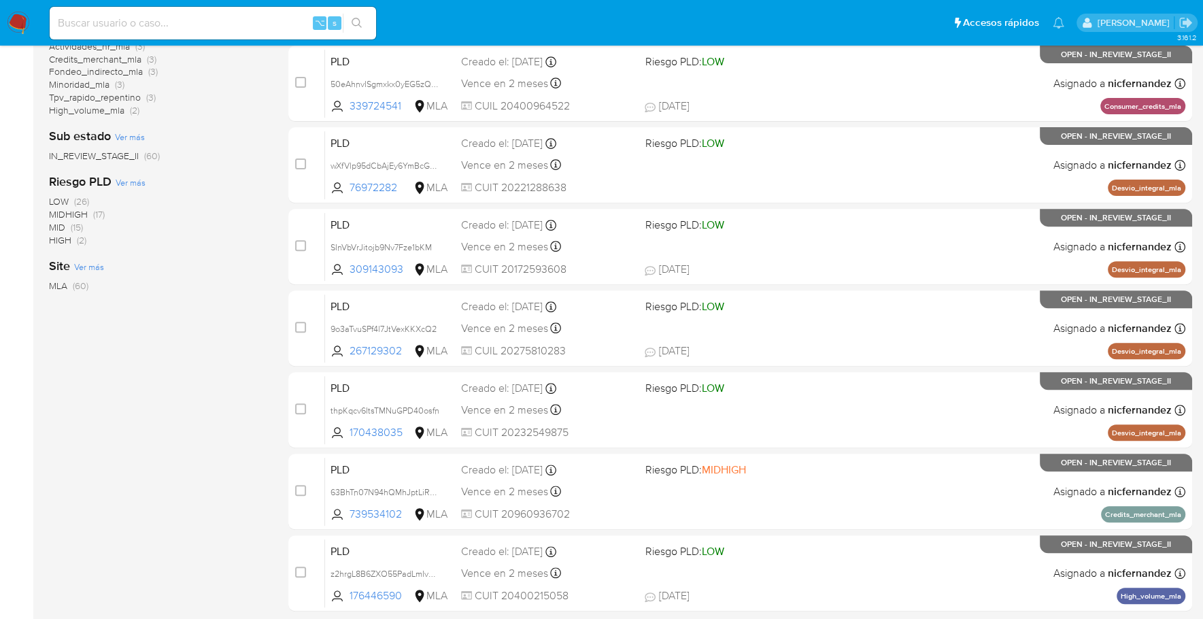
scroll to position [502, 0]
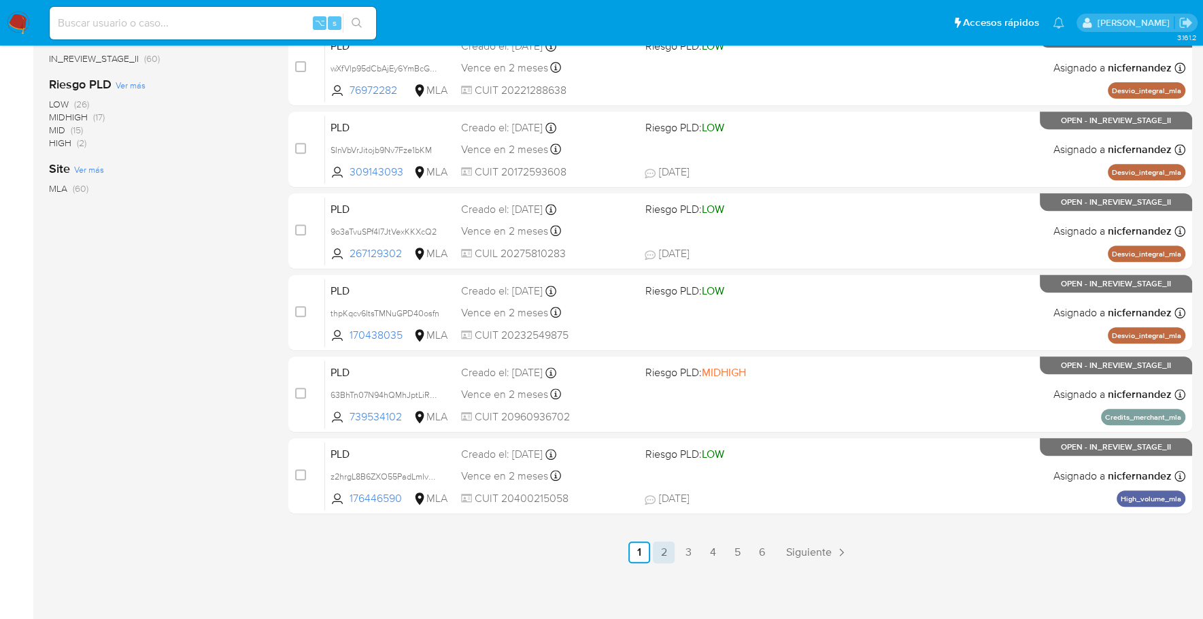
click at [668, 547] on link "2" at bounding box center [664, 552] width 22 height 22
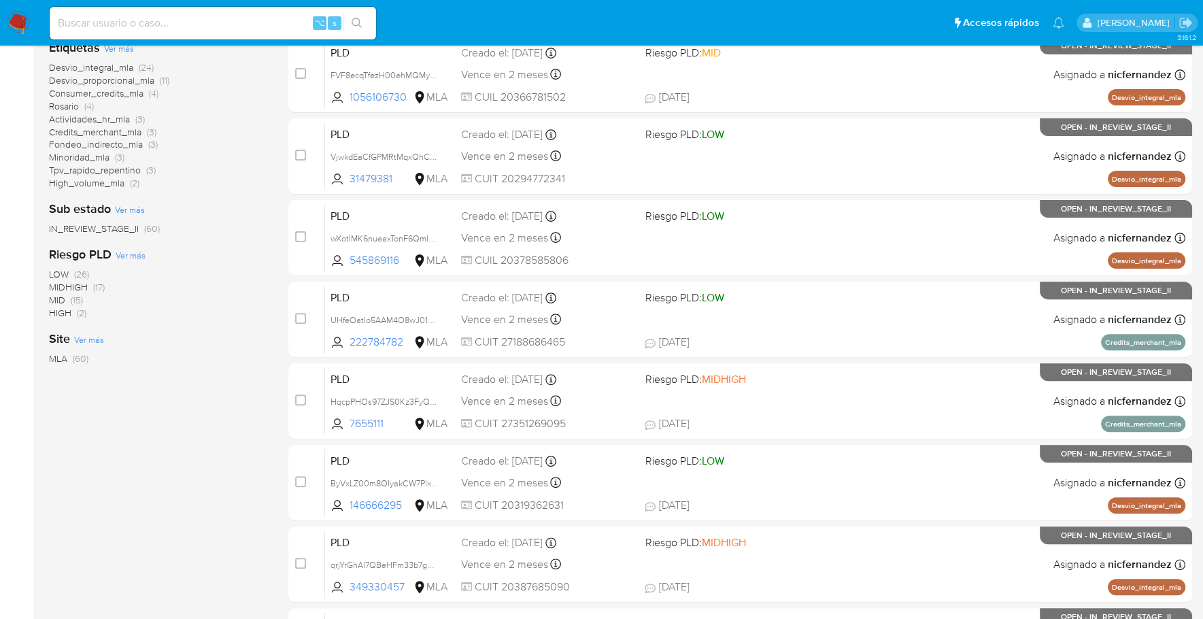
scroll to position [502, 0]
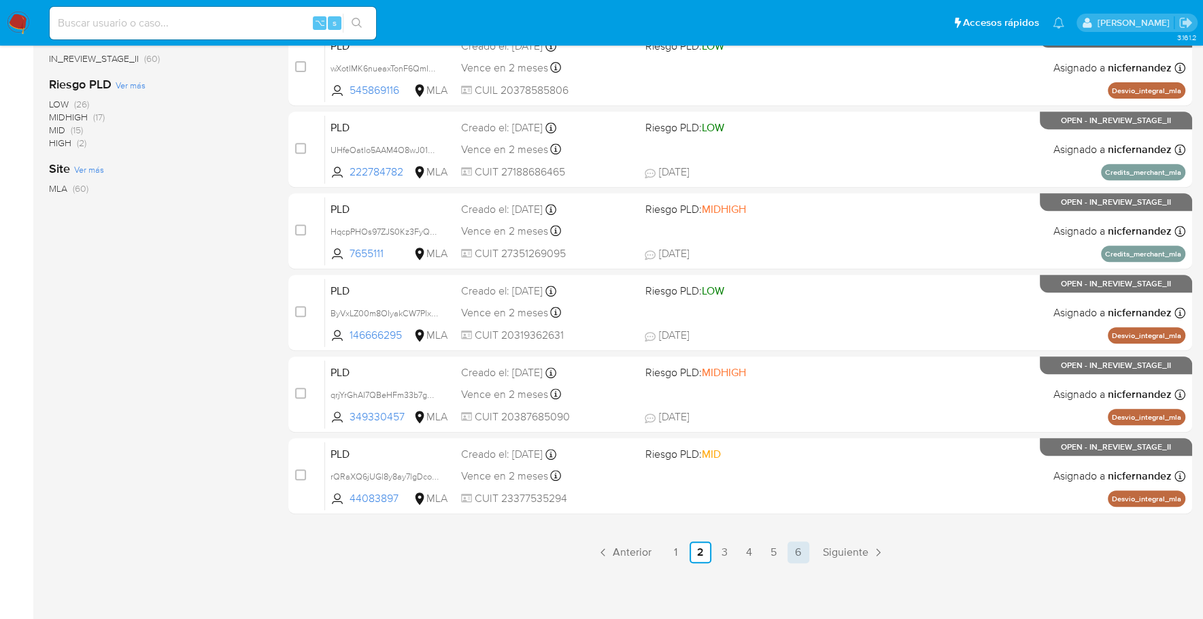
click at [801, 553] on link "6" at bounding box center [798, 552] width 22 height 22
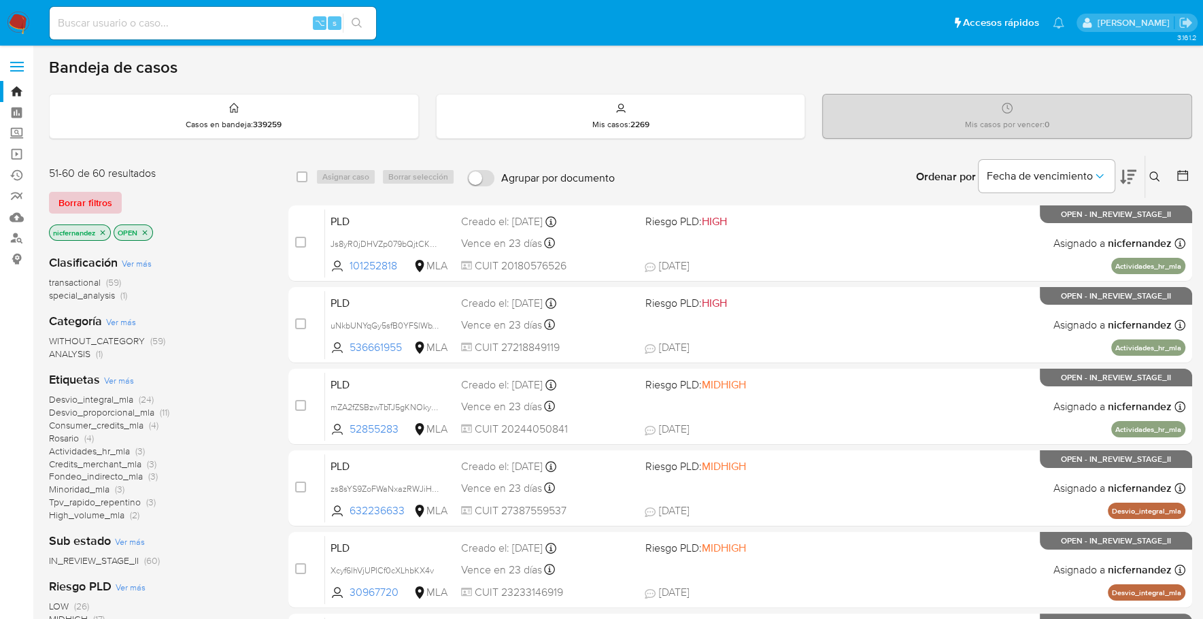
click at [84, 200] on span "Borrar filtros" at bounding box center [85, 202] width 54 height 19
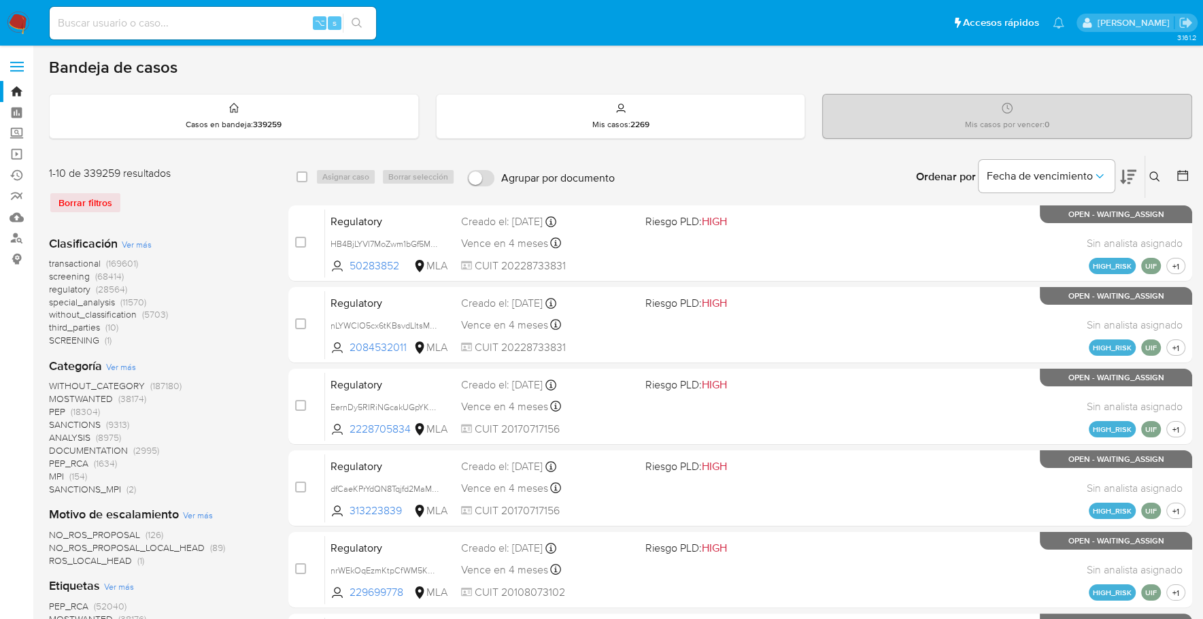
click at [1179, 177] on icon at bounding box center [1182, 176] width 14 height 14
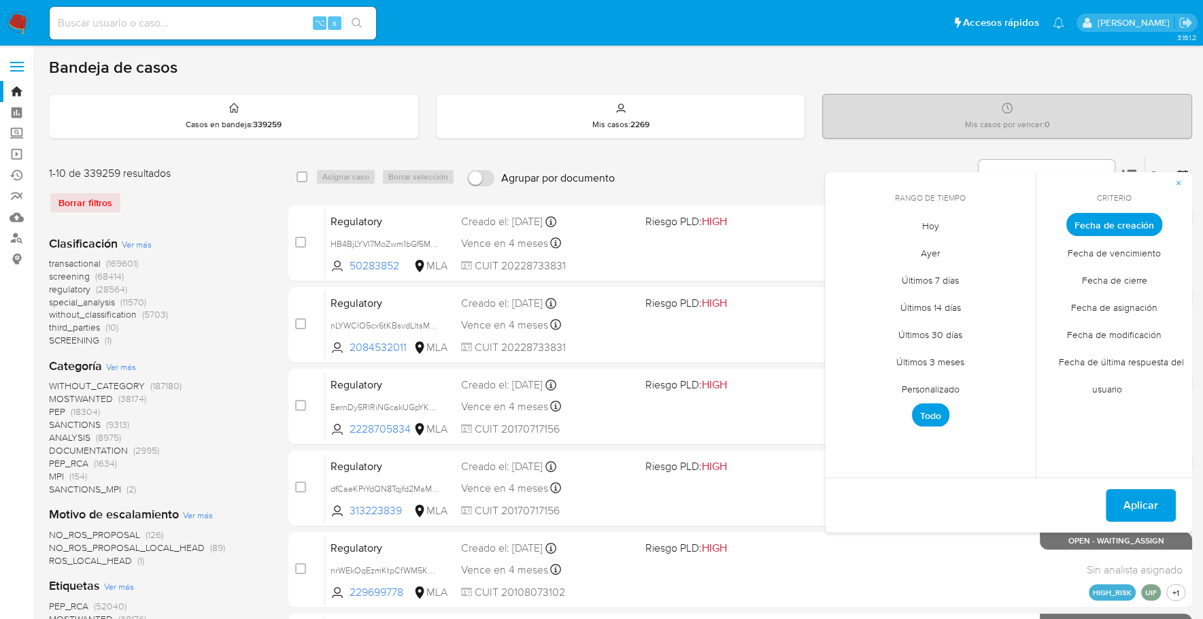
click at [951, 391] on span "Personalizado" at bounding box center [930, 389] width 86 height 28
click at [845, 251] on icon "Mes anterior" at bounding box center [844, 250] width 5 height 10
drag, startPoint x: 954, startPoint y: 296, endPoint x: 966, endPoint y: 308, distance: 16.8
click at [954, 296] on button "1" at bounding box center [957, 300] width 22 height 22
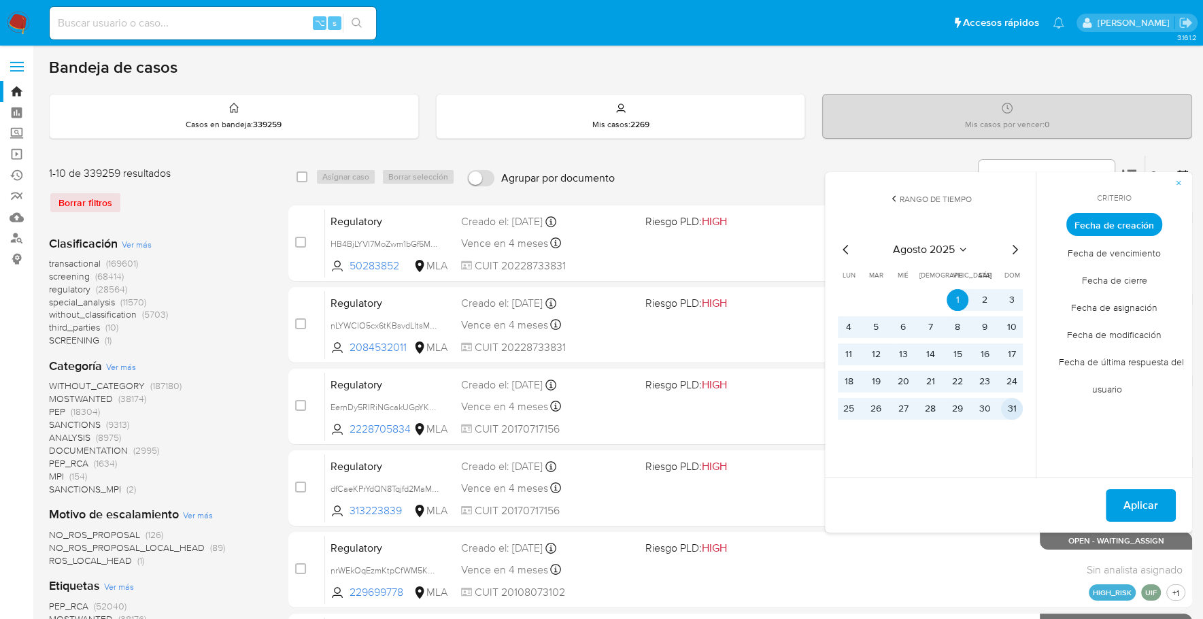
click at [1005, 399] on button "31" at bounding box center [1012, 409] width 22 height 22
click at [1156, 505] on span "Aplicar" at bounding box center [1140, 505] width 35 height 30
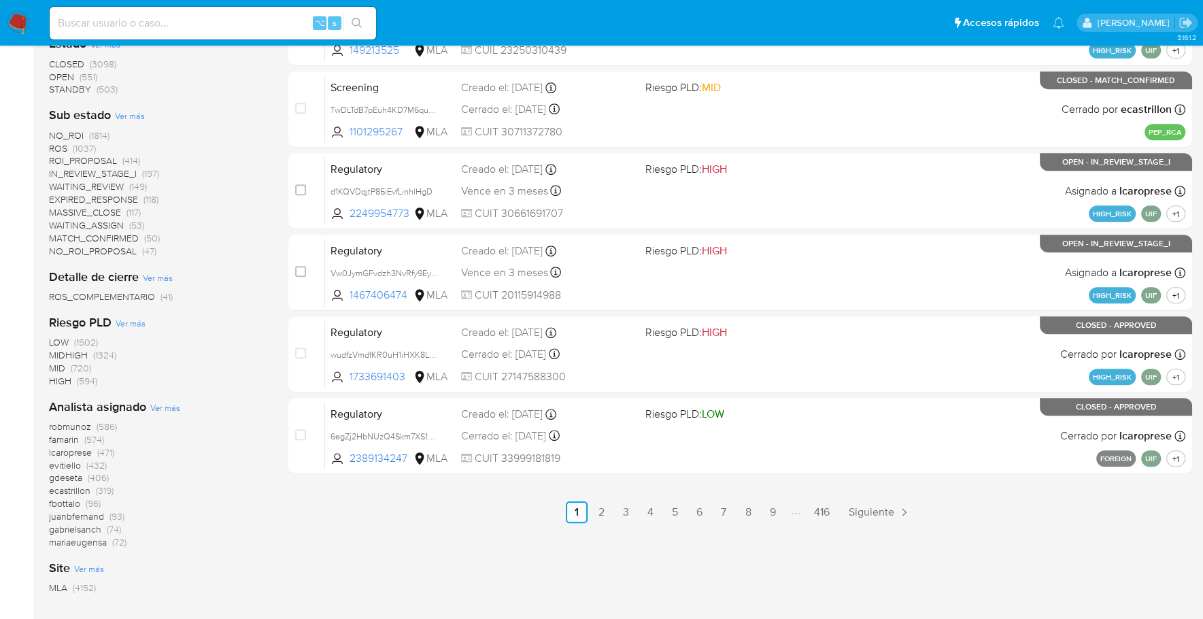
scroll to position [541, 0]
click at [67, 80] on span "OPEN" at bounding box center [61, 78] width 25 height 14
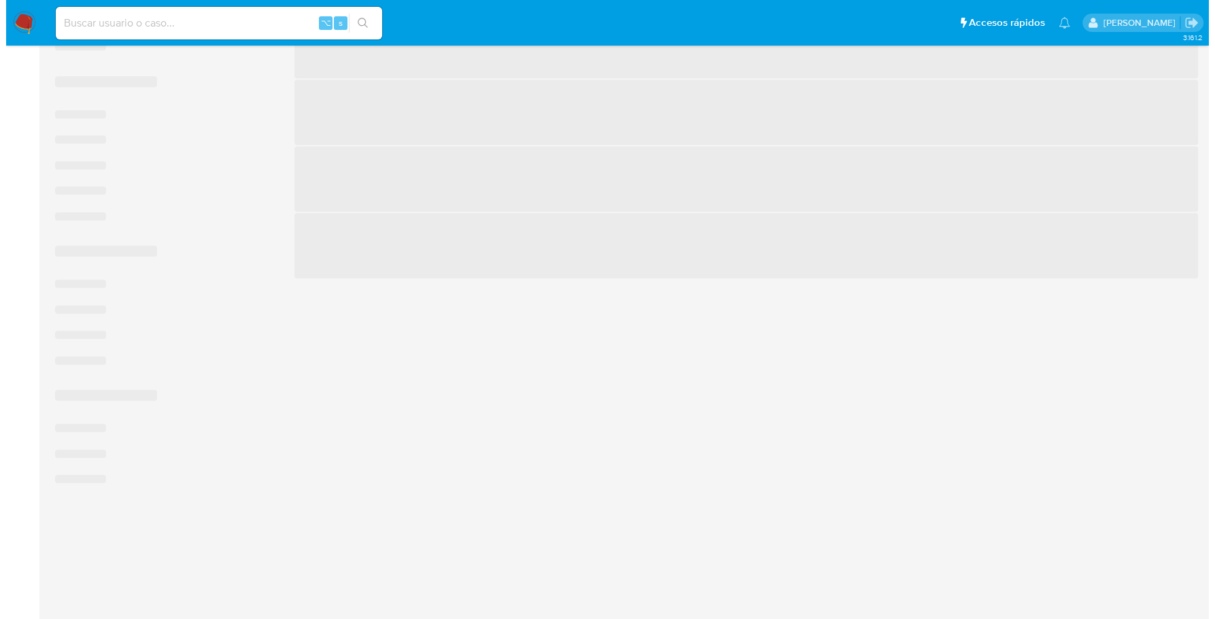
scroll to position [502, 0]
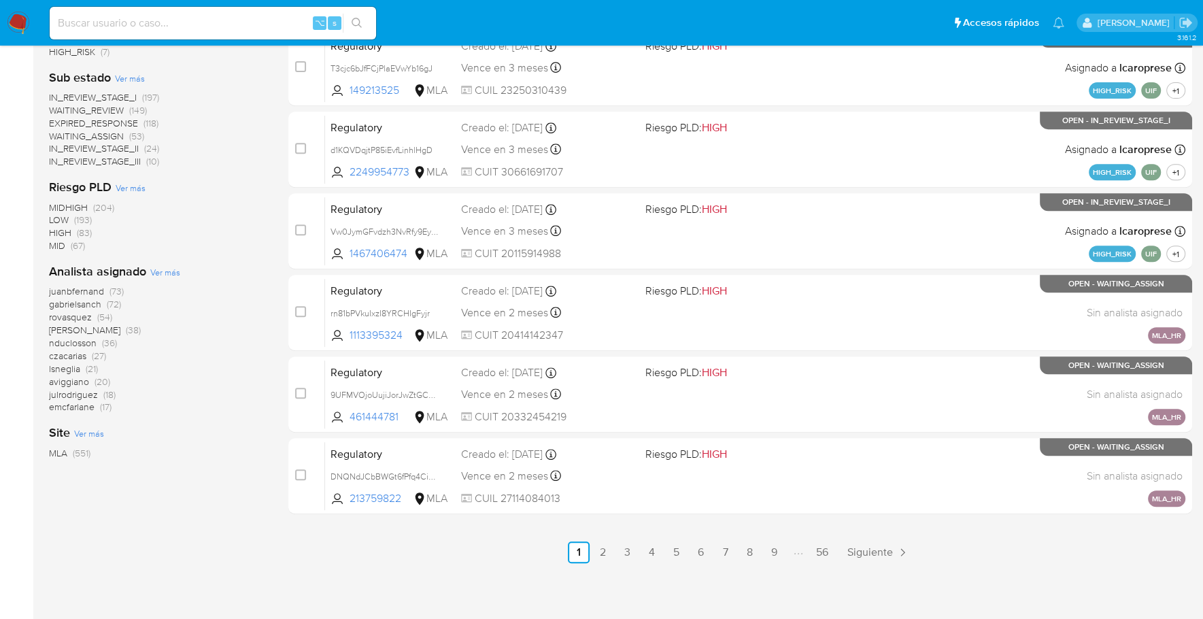
click at [158, 277] on div "Analista asignado Ver más juanbfernand (73) gabrielsanch (72) rovasquez (54) am…" at bounding box center [158, 338] width 218 height 150
click at [161, 271] on span "Ver más" at bounding box center [165, 272] width 30 height 12
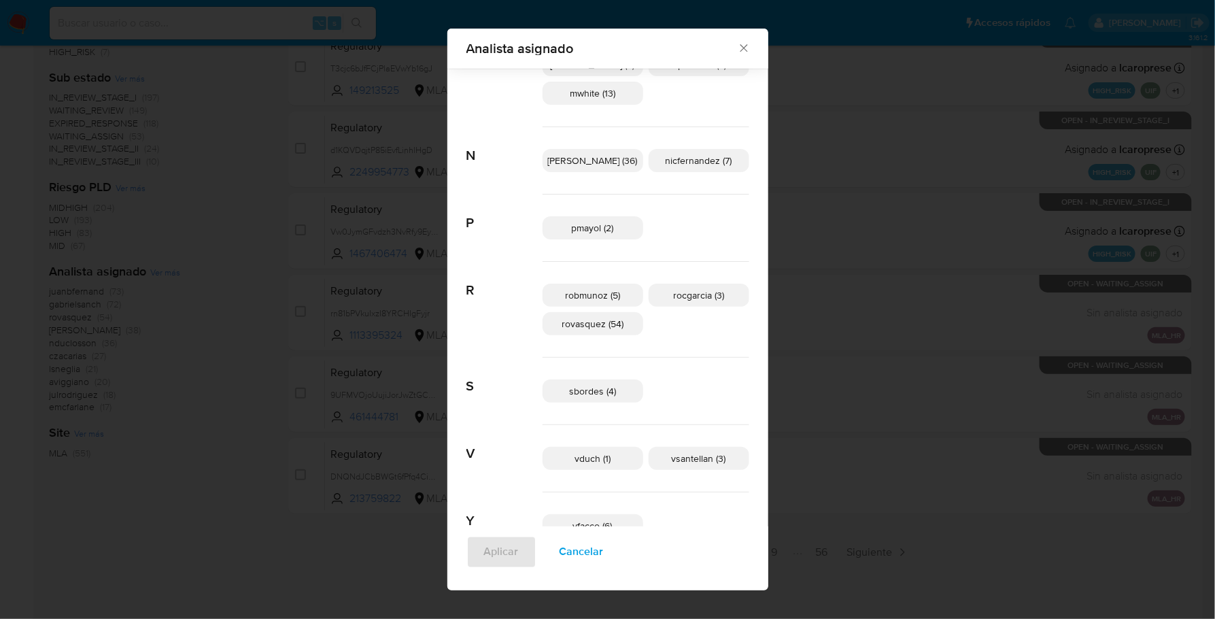
scroll to position [759, 0]
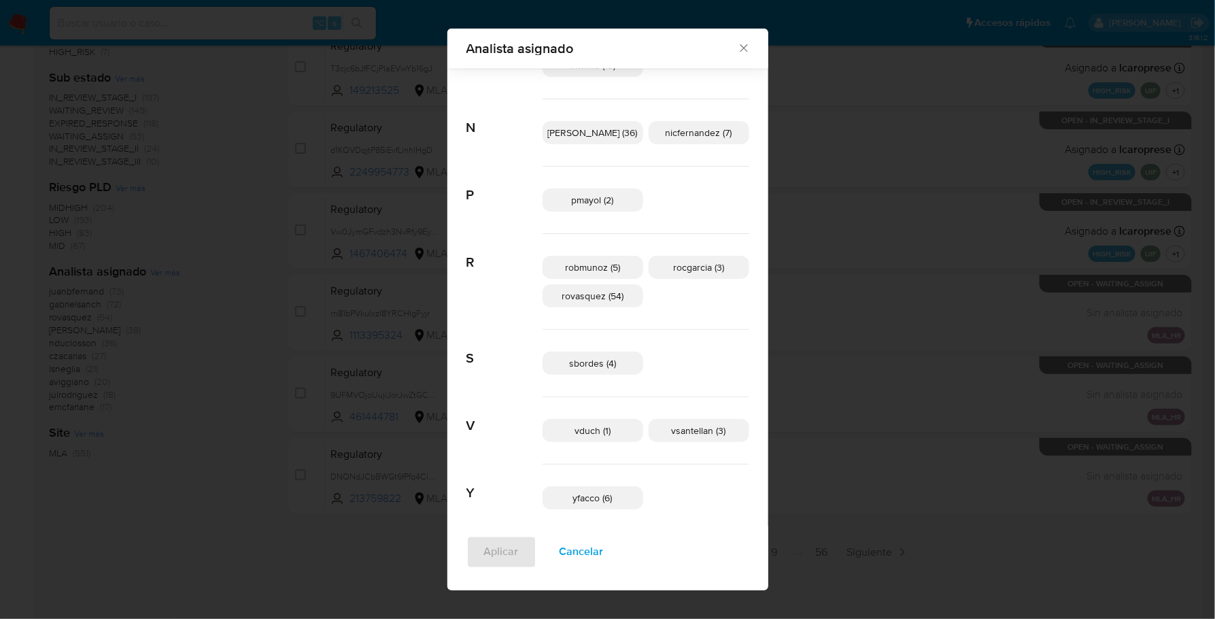
click at [680, 140] on p "nicfernandez (7)" at bounding box center [699, 132] width 101 height 23
click at [519, 555] on span "Aplicar" at bounding box center [501, 552] width 35 height 30
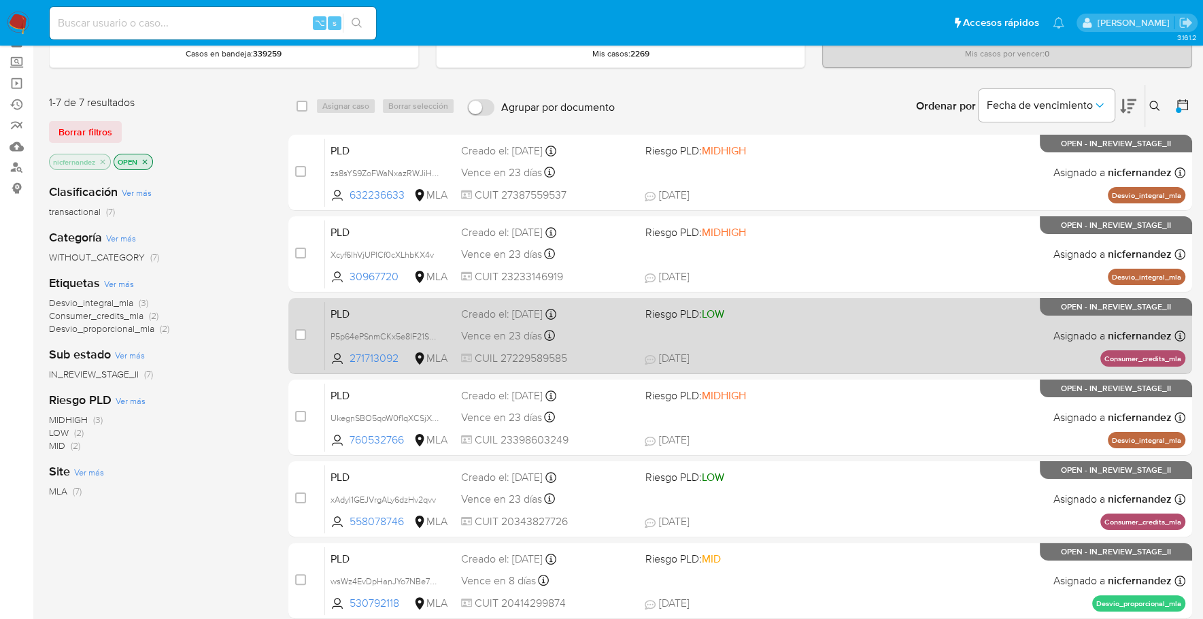
scroll to position [159, 0]
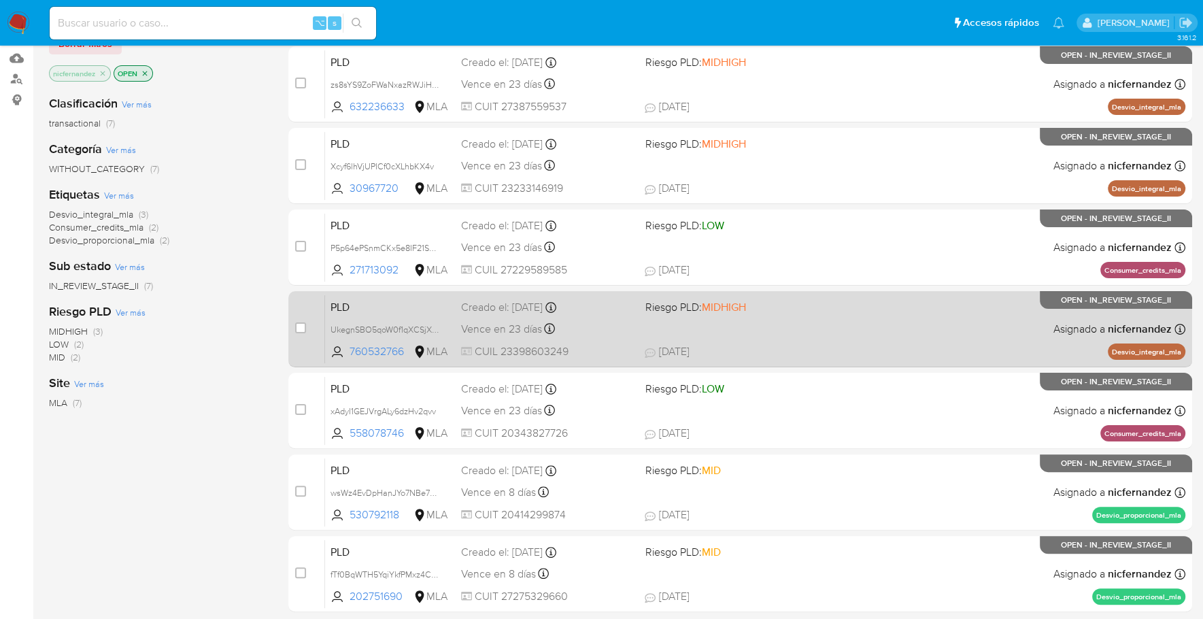
click at [767, 331] on div "PLD UkegnSBO5qoW0f1qXCSjXmhw 760532766 MLA Riesgo PLD: MIDHIGH Creado el: 12/08…" at bounding box center [755, 328] width 860 height 69
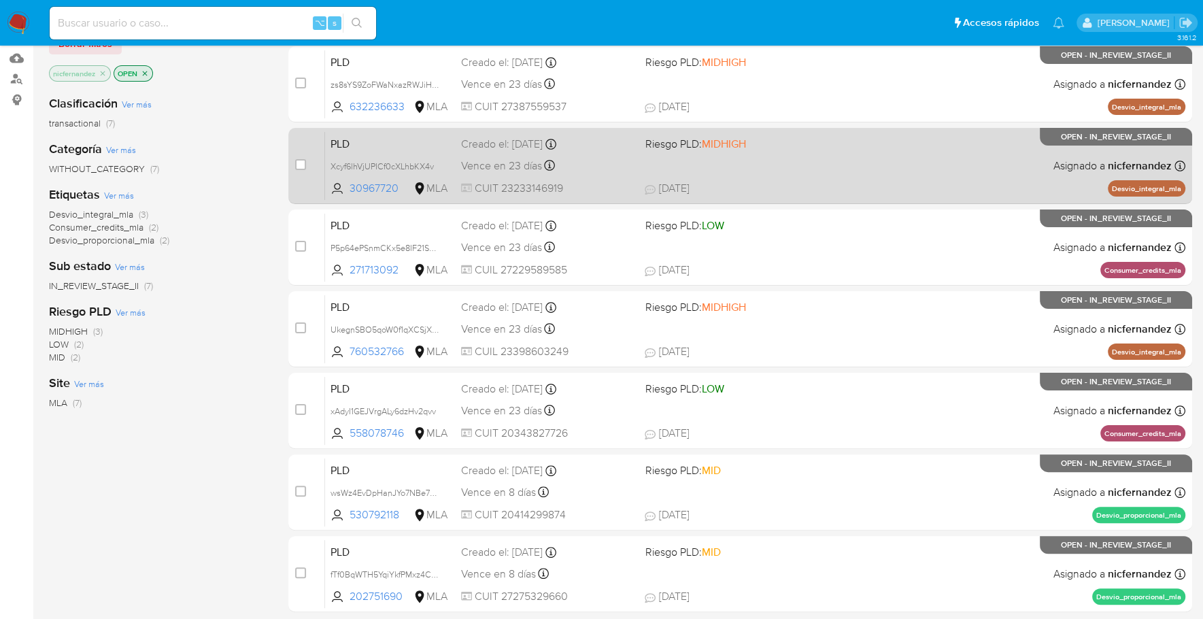
click at [811, 185] on span "16/09/2025 16/09/2025 20:51" at bounding box center [822, 188] width 356 height 15
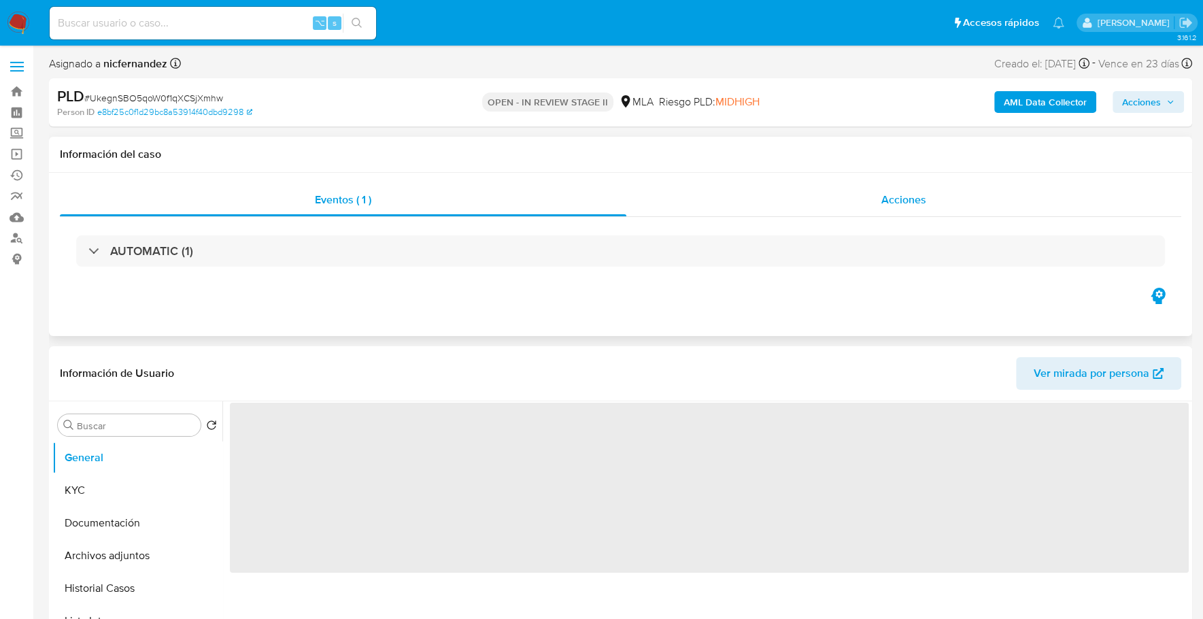
click at [900, 205] on span "Acciones" at bounding box center [903, 200] width 45 height 16
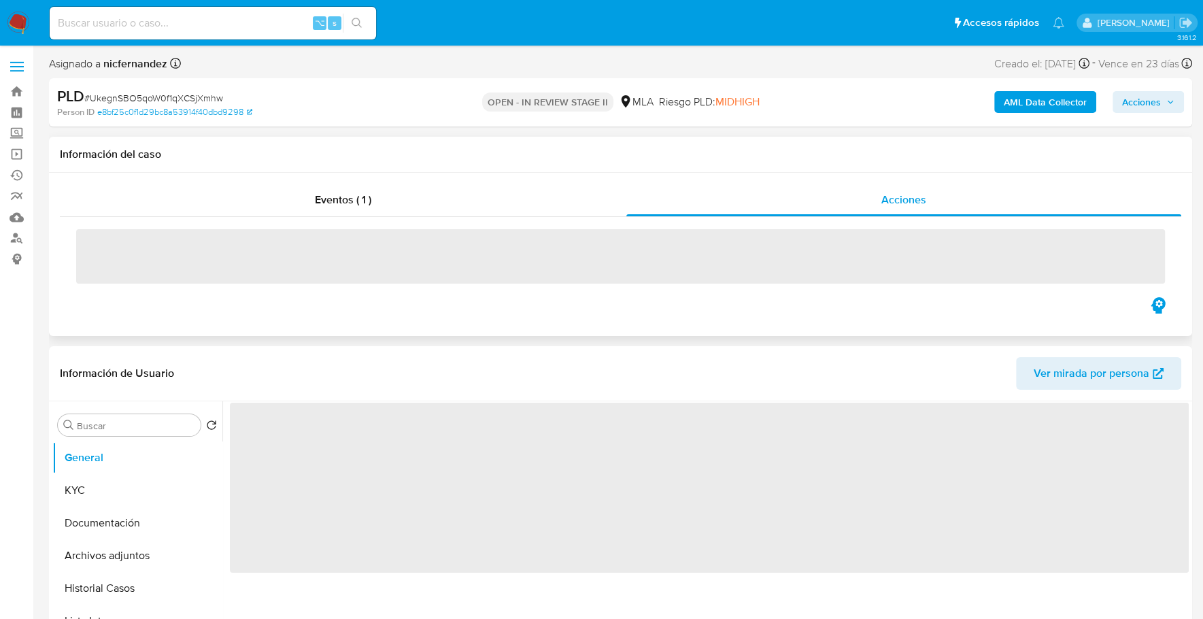
select select "10"
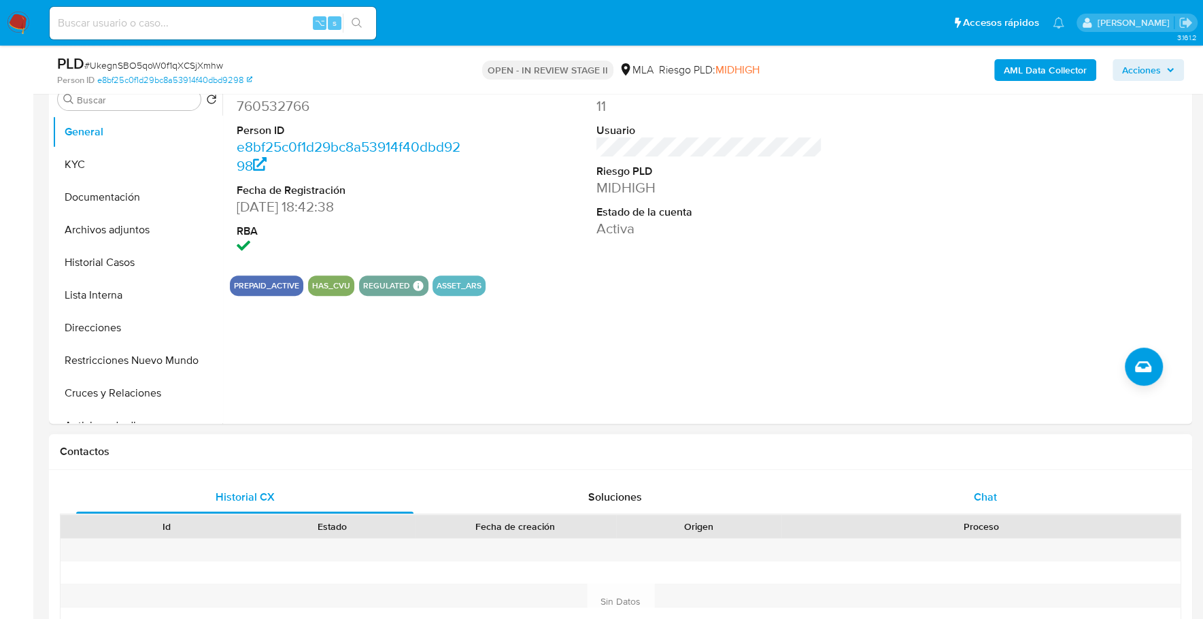
scroll to position [461, 0]
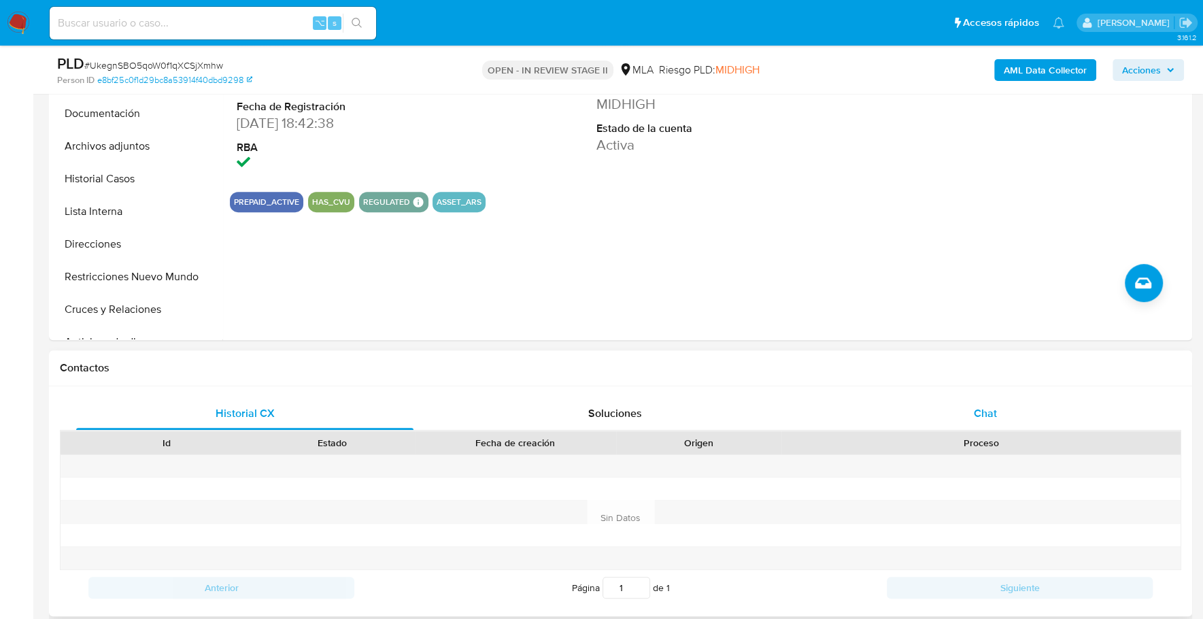
click at [969, 404] on div "Chat" at bounding box center [984, 413] width 337 height 33
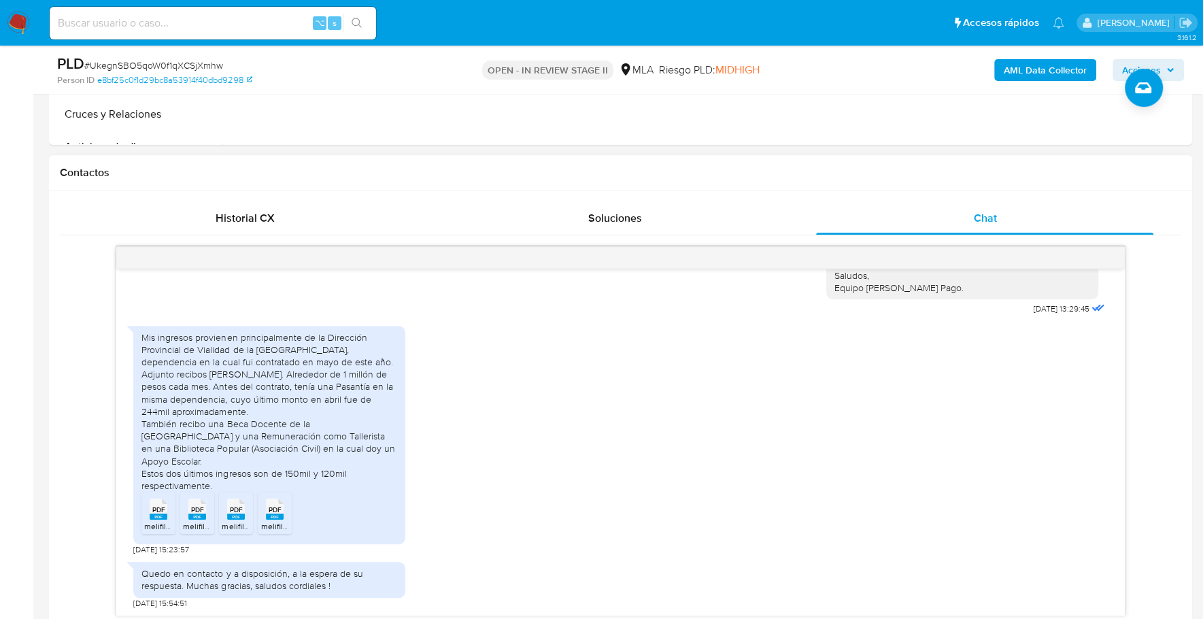
scroll to position [674, 0]
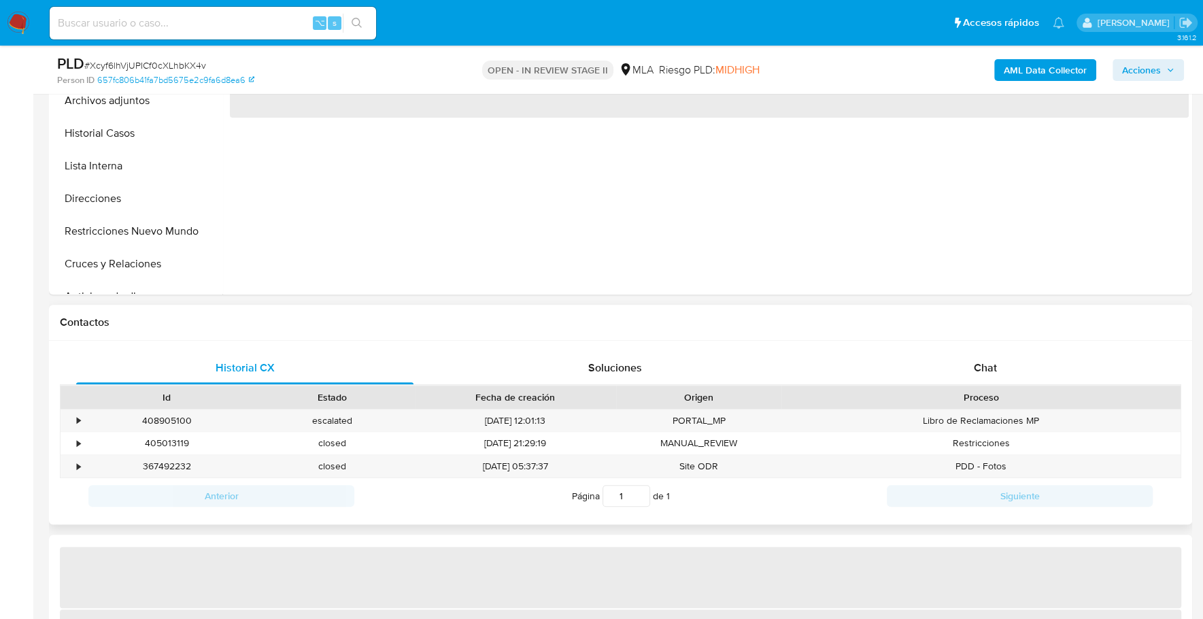
scroll to position [413, 0]
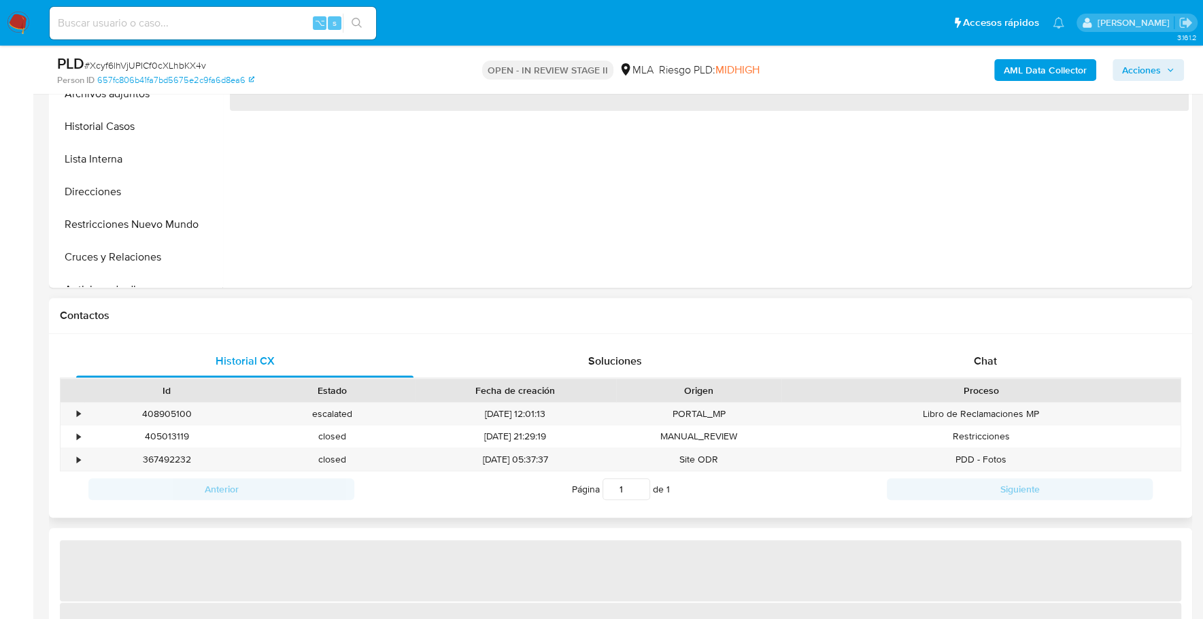
select select "10"
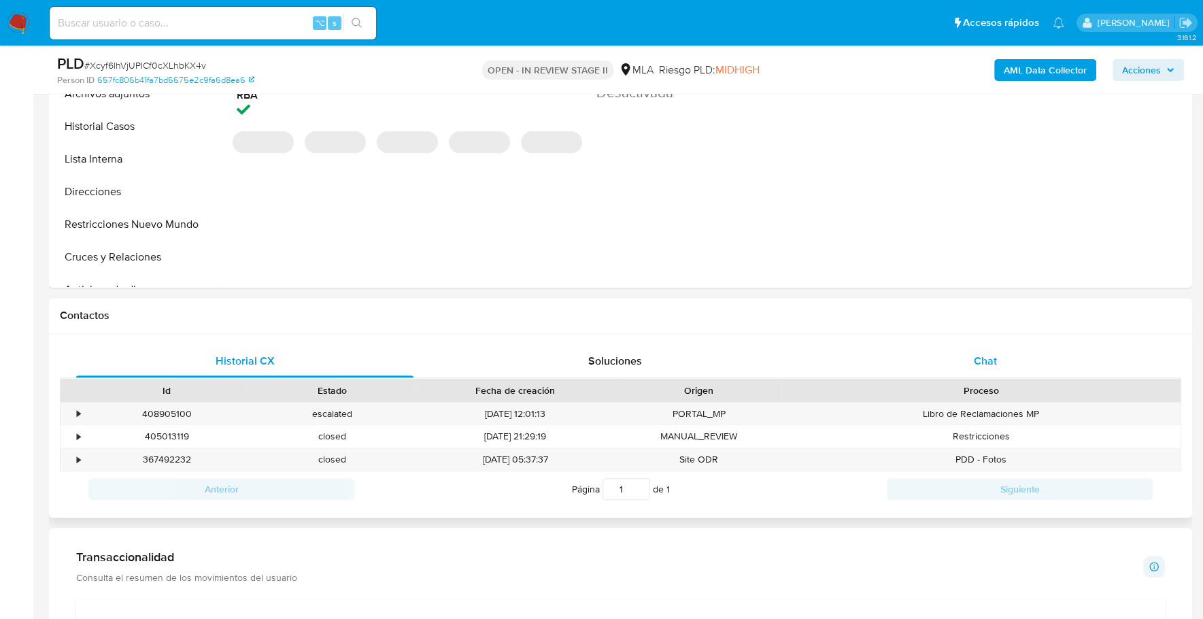
click at [927, 351] on div "Chat" at bounding box center [984, 361] width 337 height 33
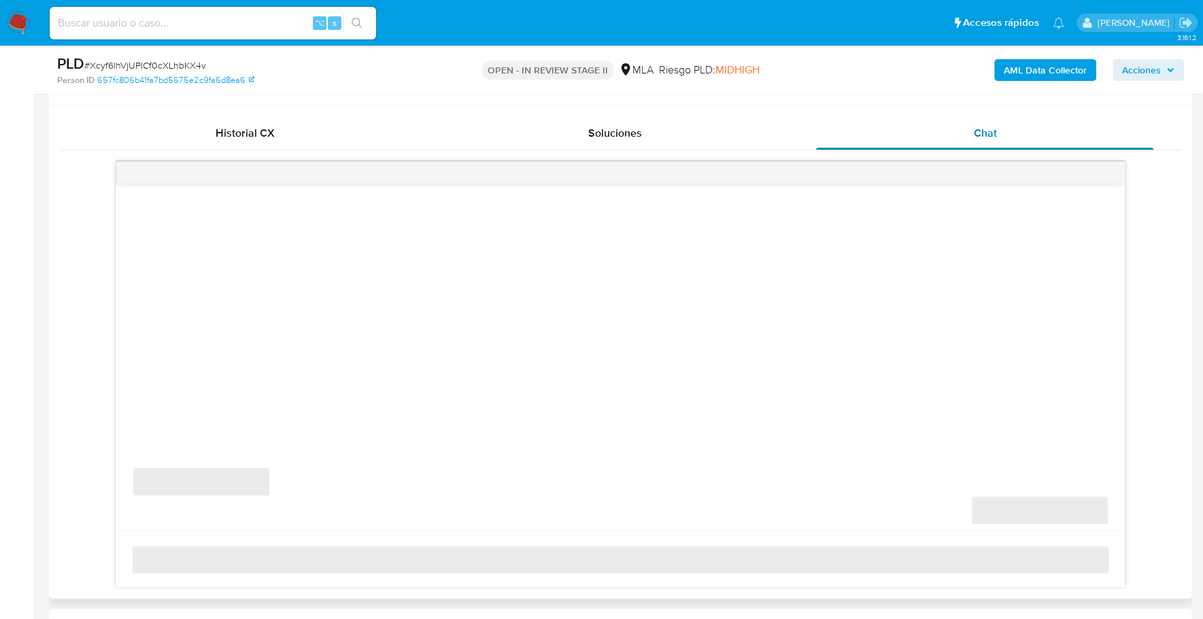
scroll to position [571, 0]
